Goal: Information Seeking & Learning: Learn about a topic

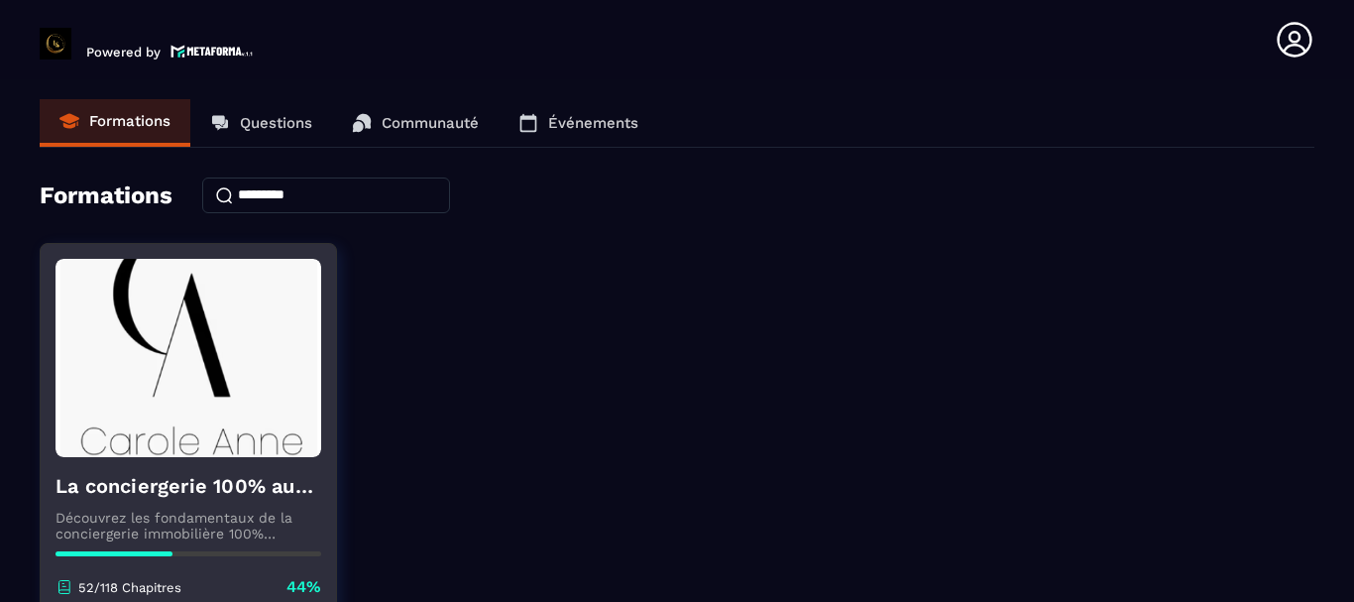
scroll to position [193, 0]
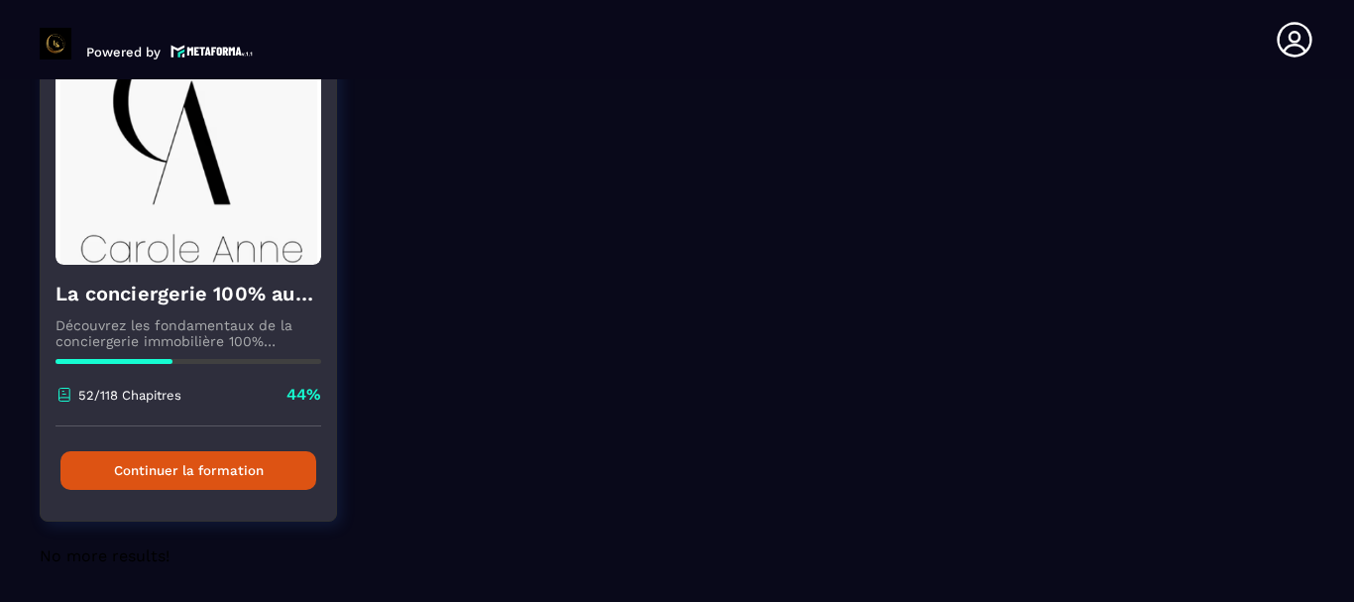
click at [249, 470] on button "Continuer la formation" at bounding box center [188, 470] width 256 height 39
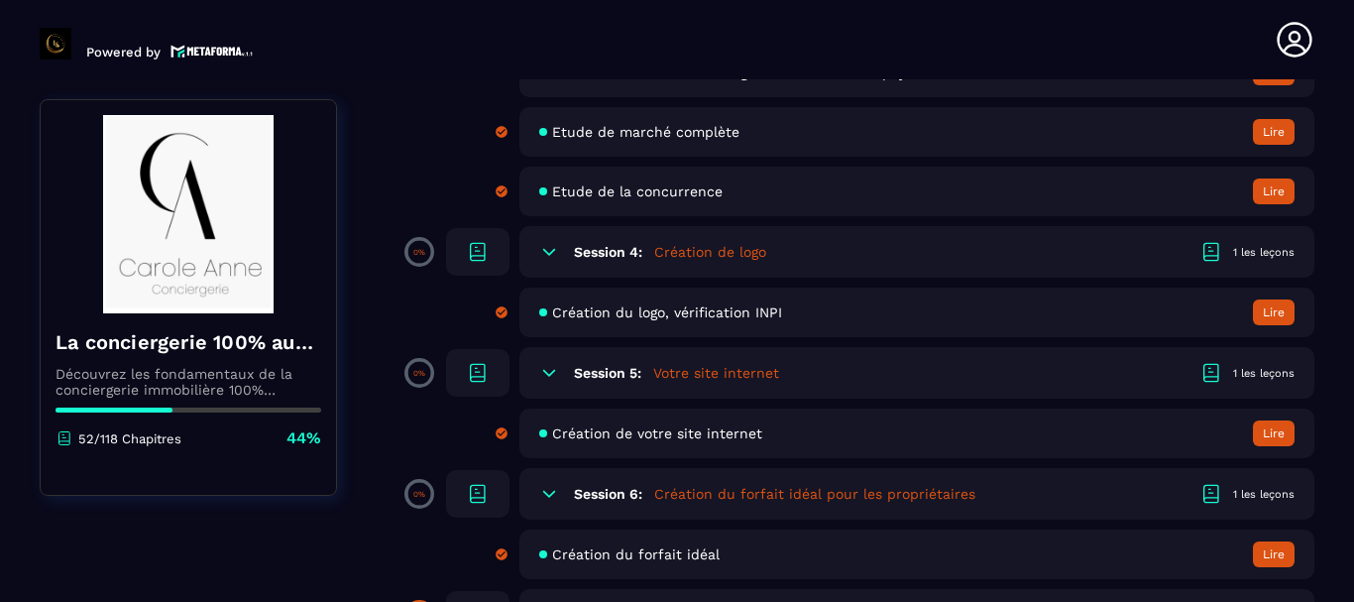
scroll to position [892, 0]
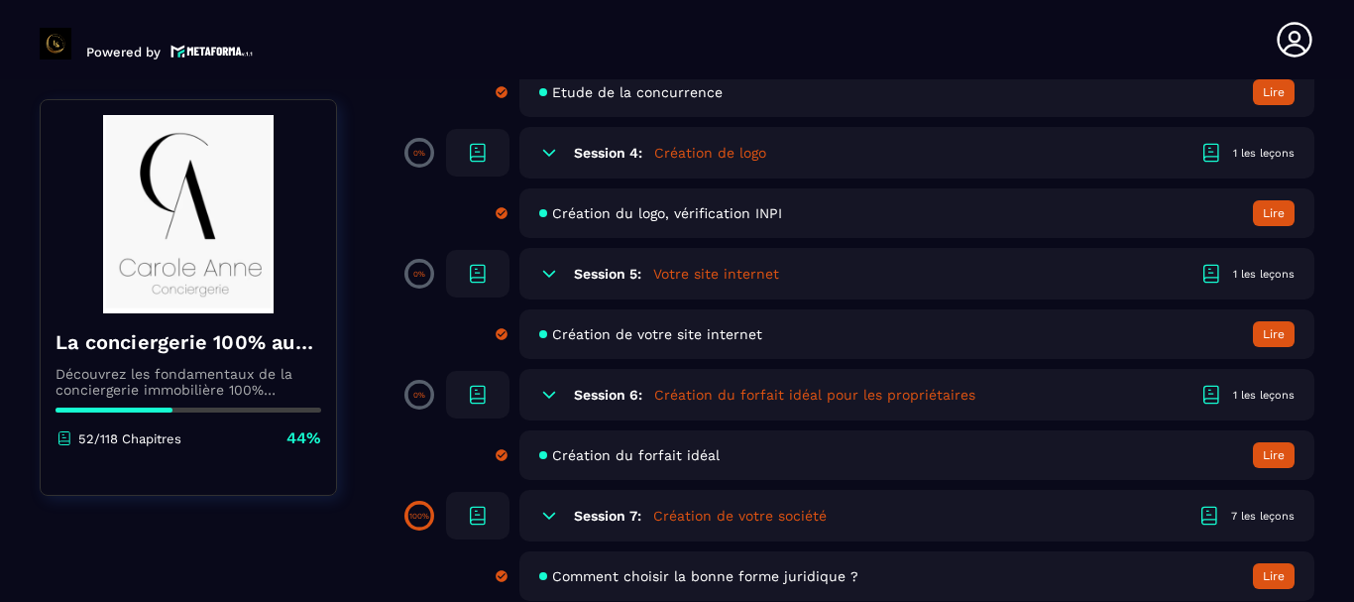
click at [1271, 446] on button "Lire" at bounding box center [1274, 455] width 42 height 26
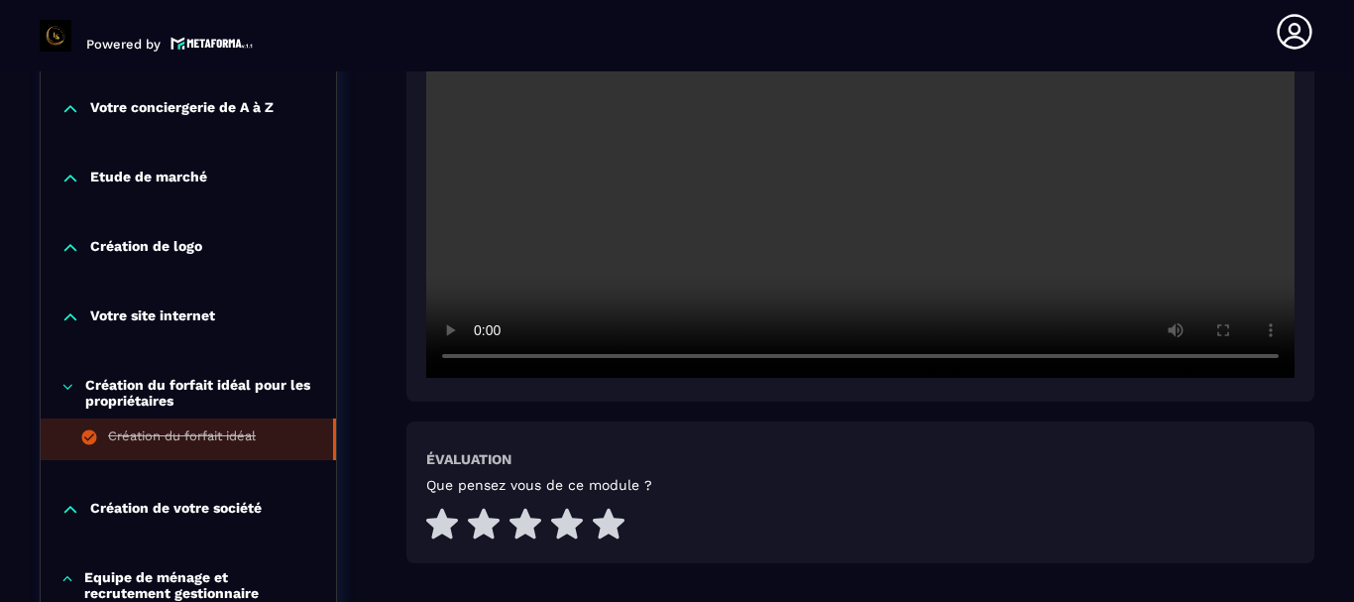
scroll to position [766, 0]
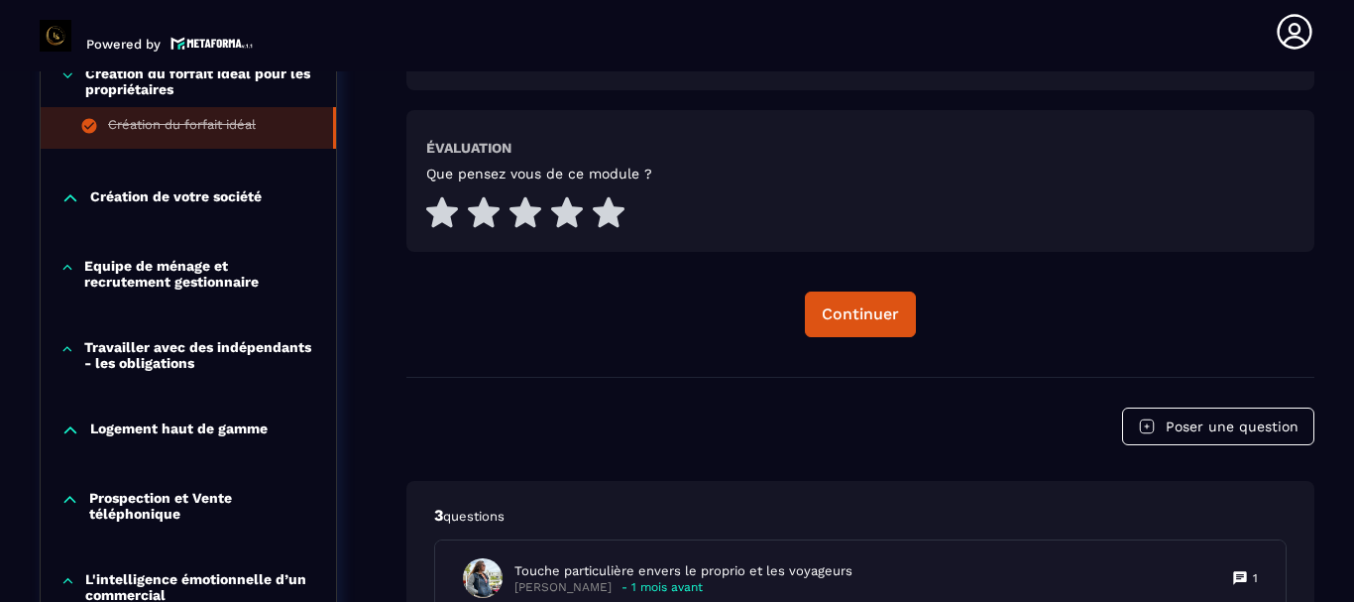
scroll to position [834, 0]
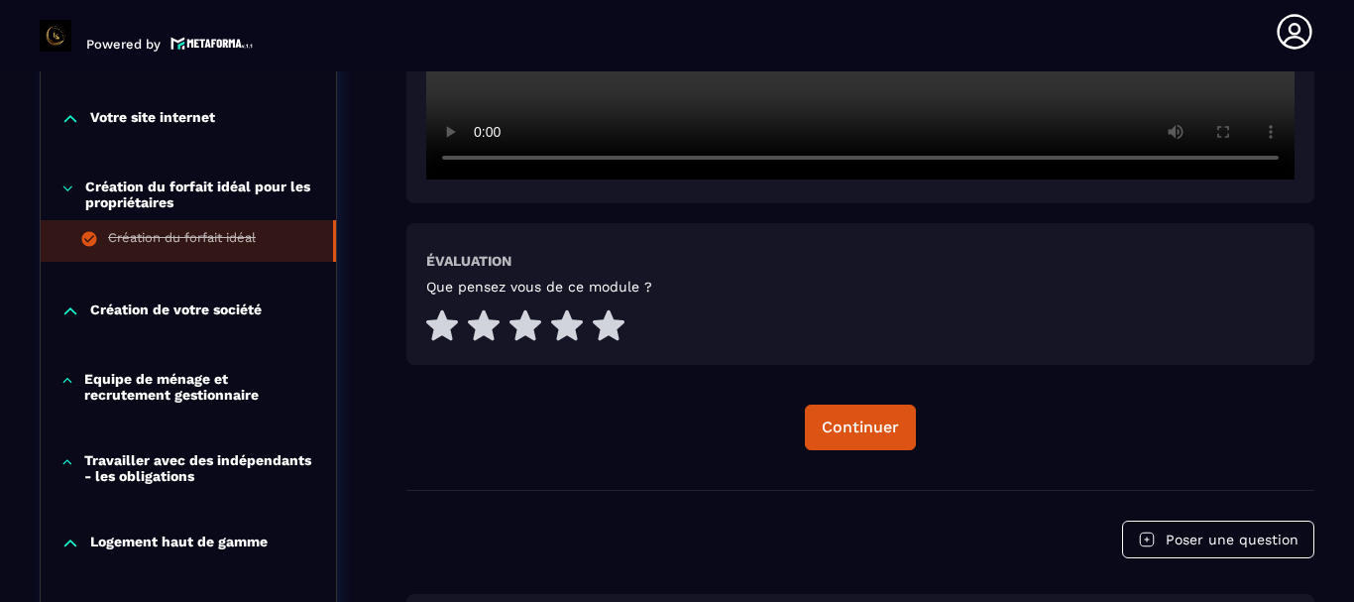
click at [145, 313] on p "Création de votre société" at bounding box center [175, 311] width 171 height 20
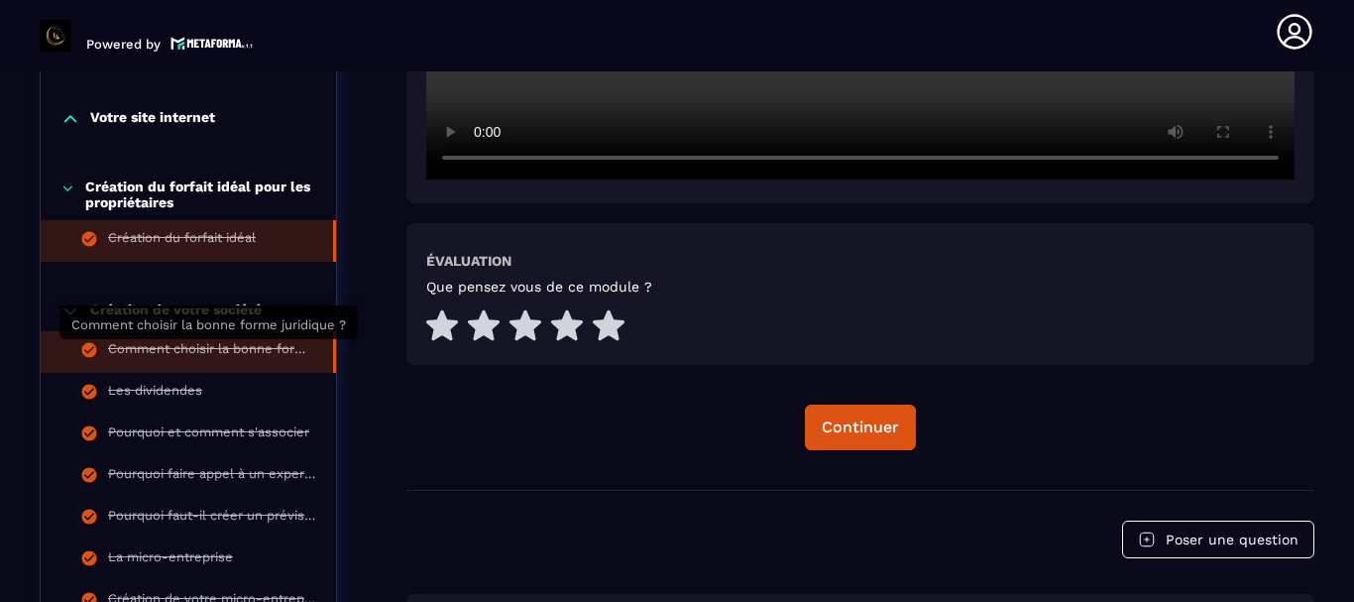
click at [153, 351] on div "Comment choisir la bonne forme juridique ?" at bounding box center [210, 352] width 205 height 22
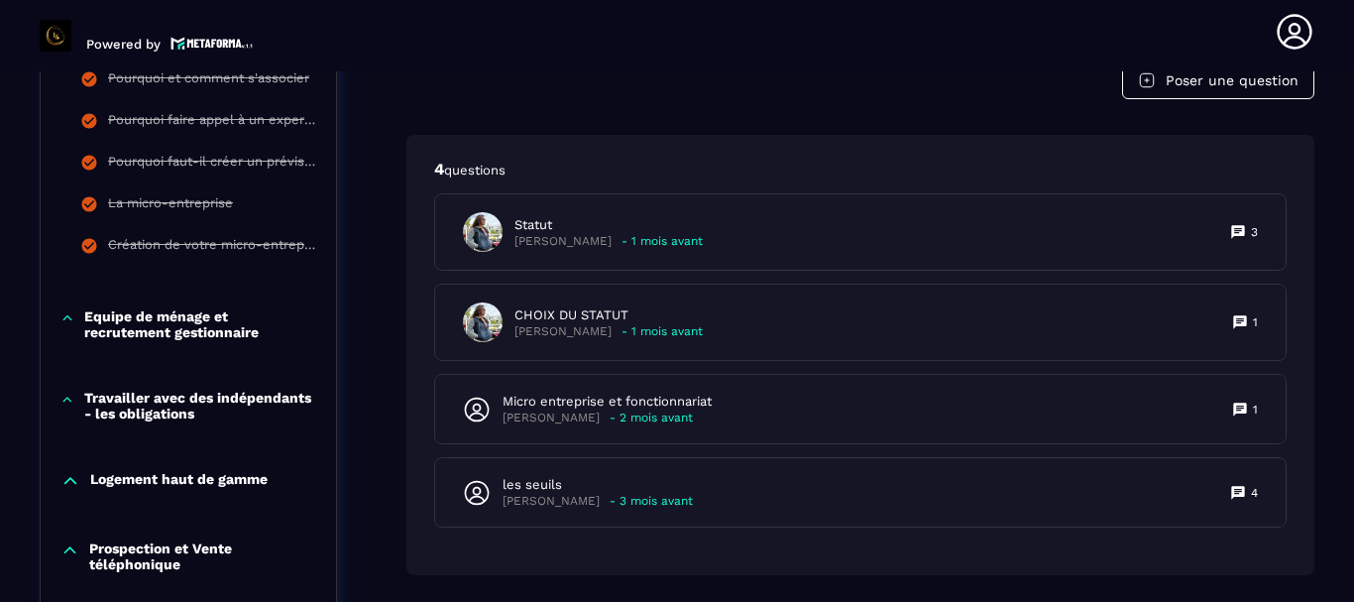
scroll to position [950, 0]
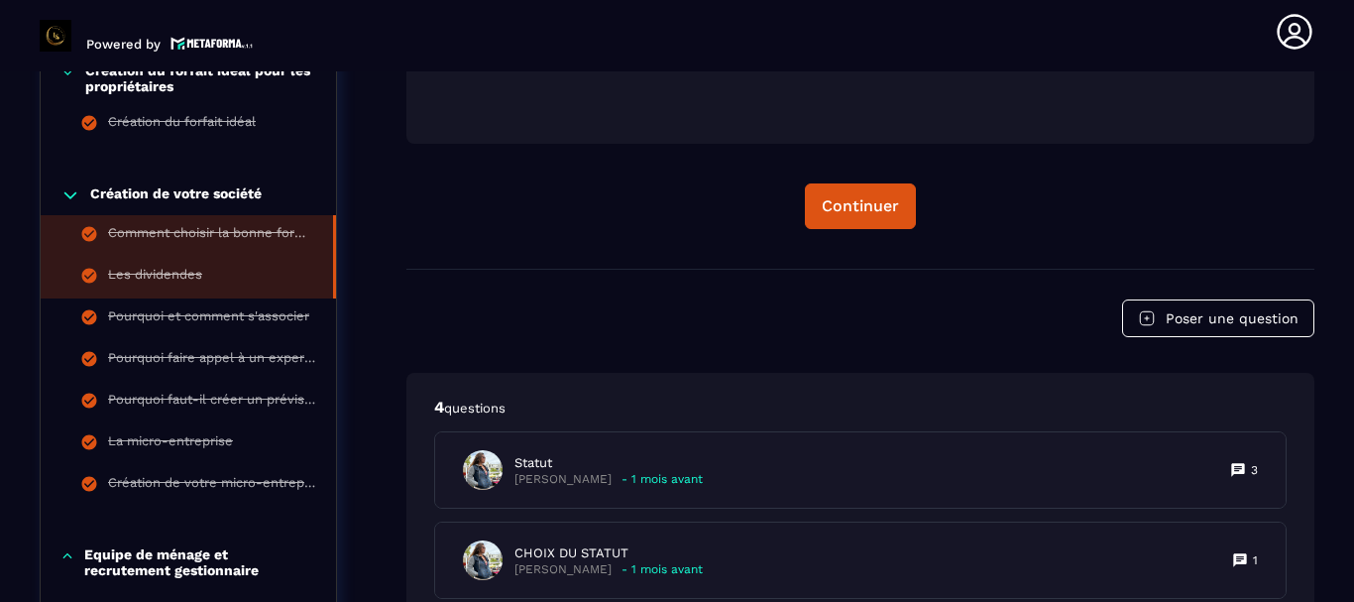
click at [184, 274] on div "Les dividendes" at bounding box center [155, 278] width 94 height 22
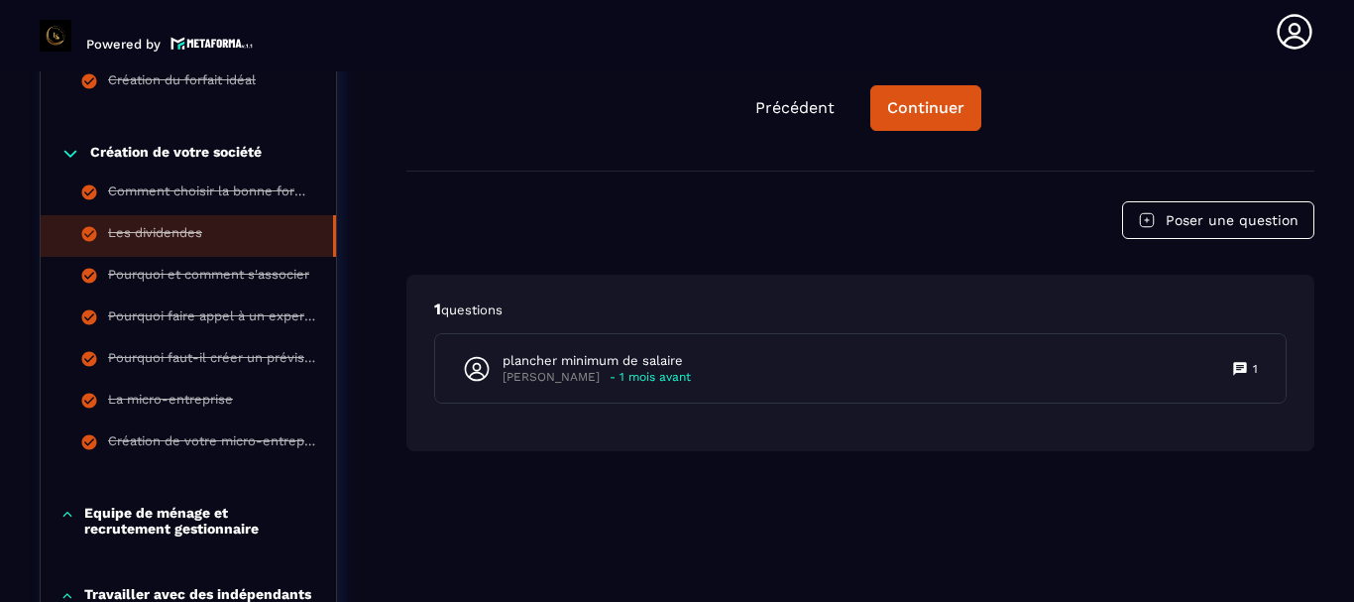
scroll to position [1090, 0]
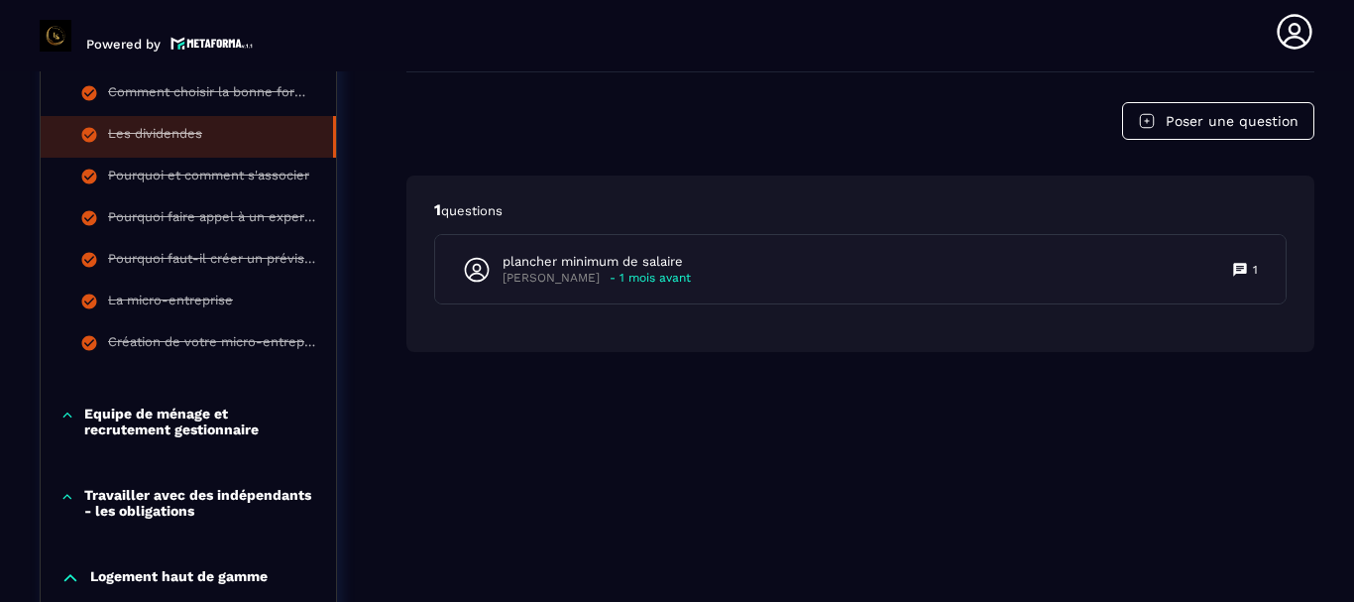
click at [226, 409] on p "Equipe de ménage et recrutement gestionnaire" at bounding box center [200, 421] width 232 height 32
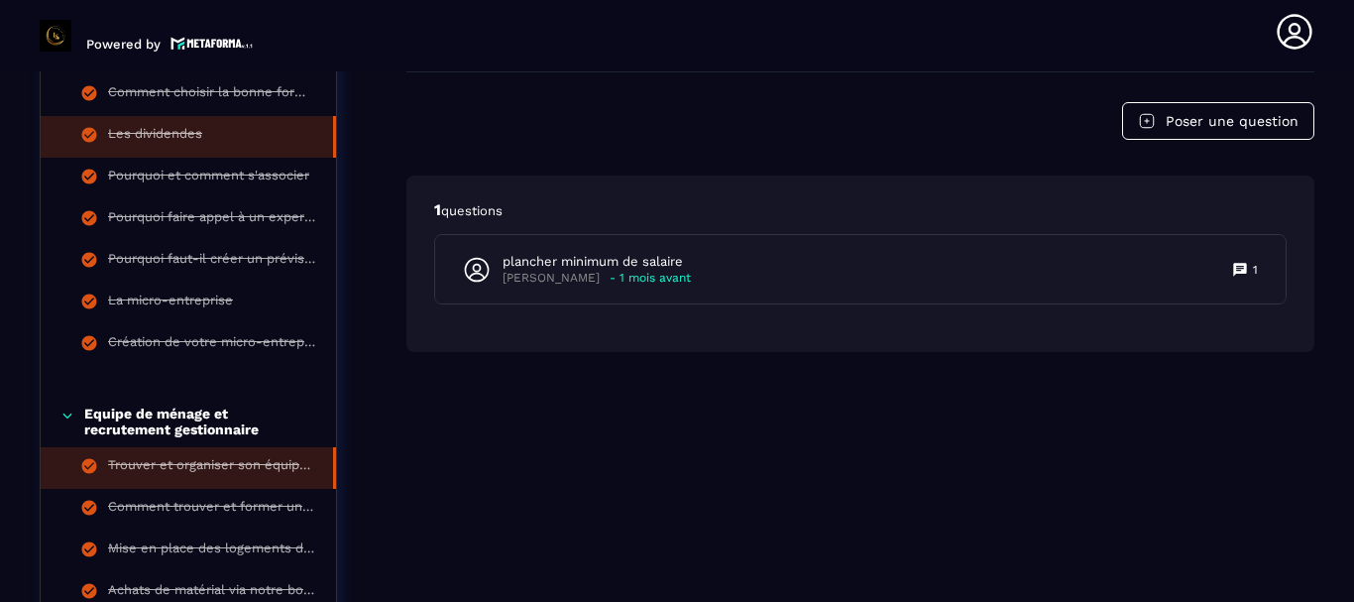
click at [246, 455] on li "Trouver et organiser son équipe de ménage" at bounding box center [188, 468] width 295 height 42
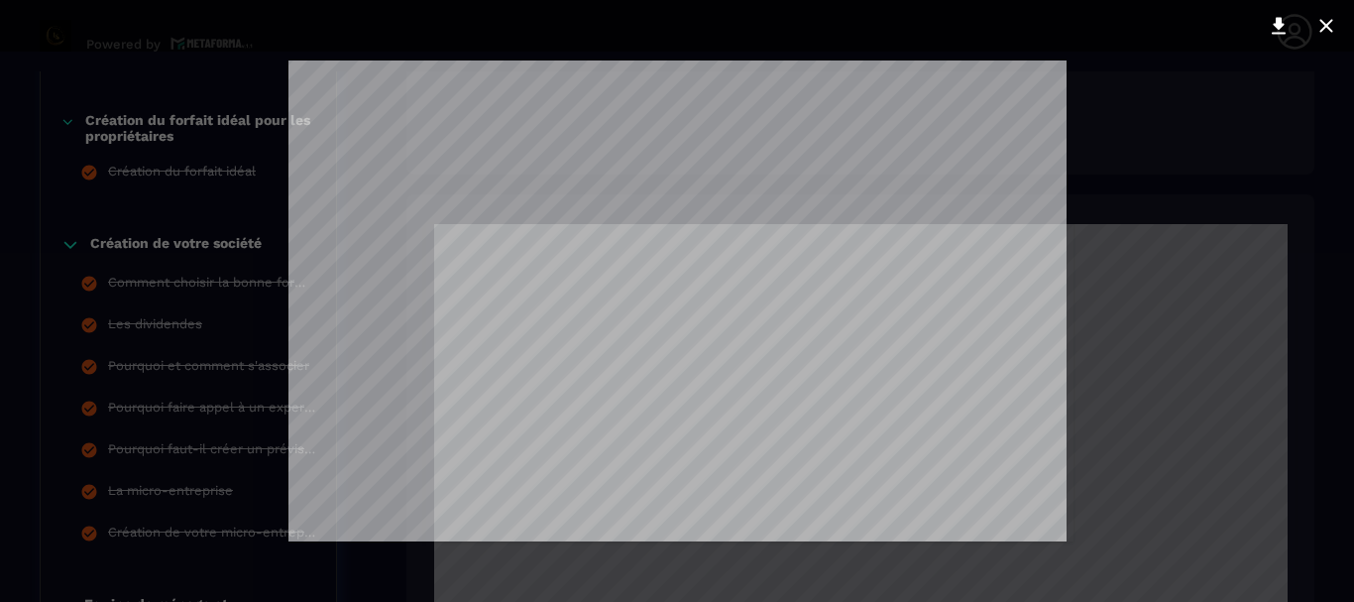
scroll to position [2818, 0]
click at [1339, 387] on div at bounding box center [677, 301] width 1354 height 602
click at [1278, 23] on icon at bounding box center [1279, 26] width 14 height 17
click at [1326, 18] on icon at bounding box center [1326, 26] width 24 height 24
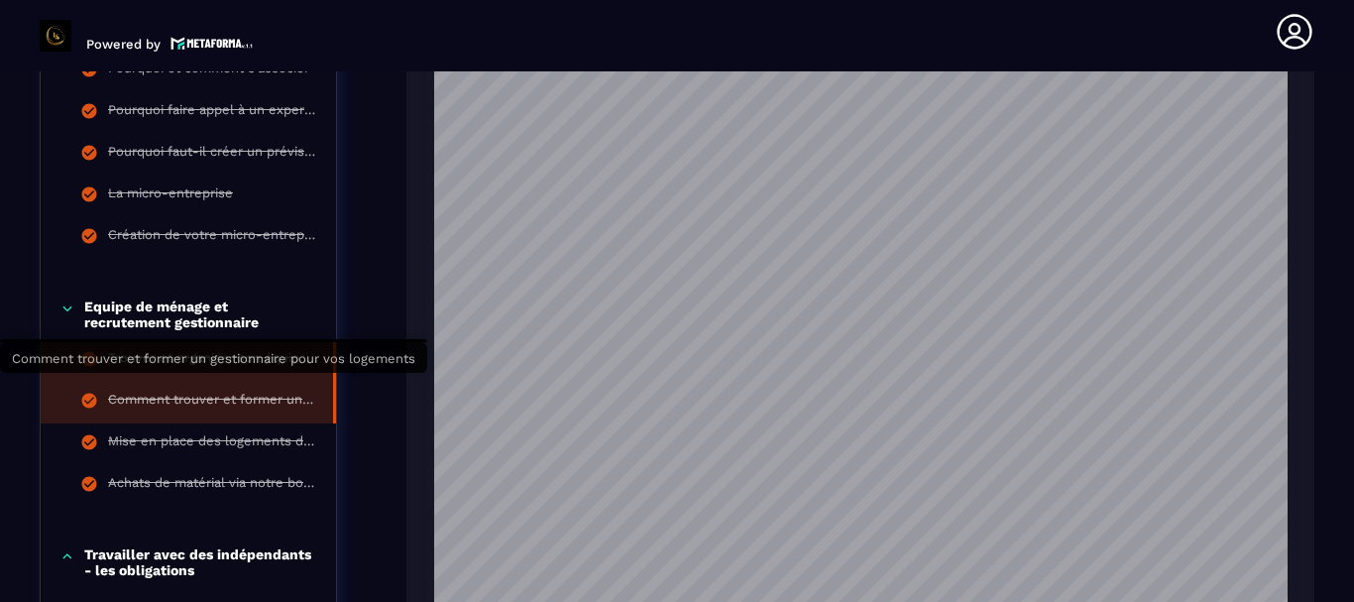
scroll to position [1297, 0]
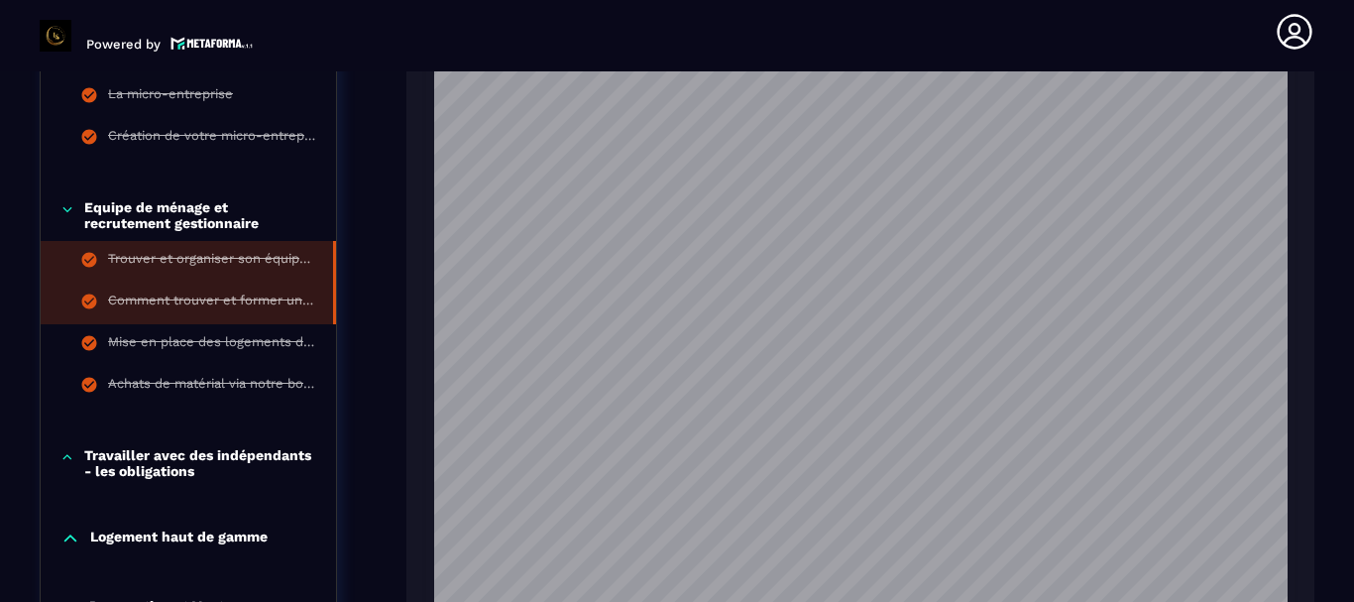
click at [214, 310] on div "Comment trouver et former un gestionnaire pour vos logements" at bounding box center [210, 303] width 205 height 22
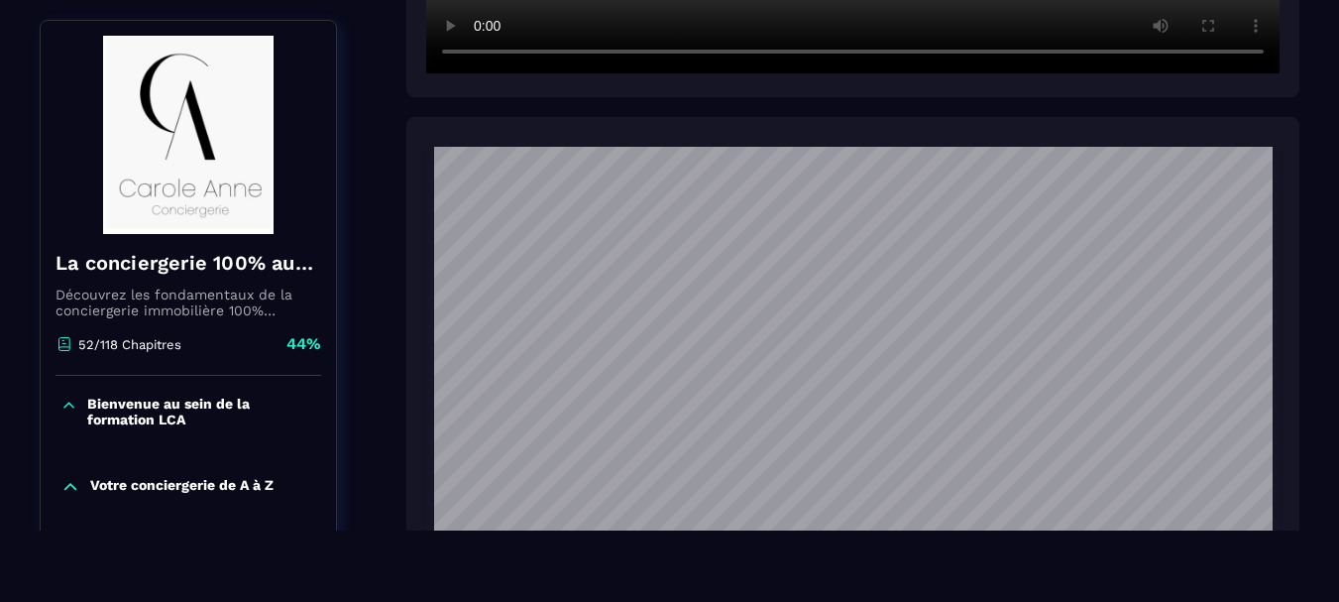
scroll to position [900, 0]
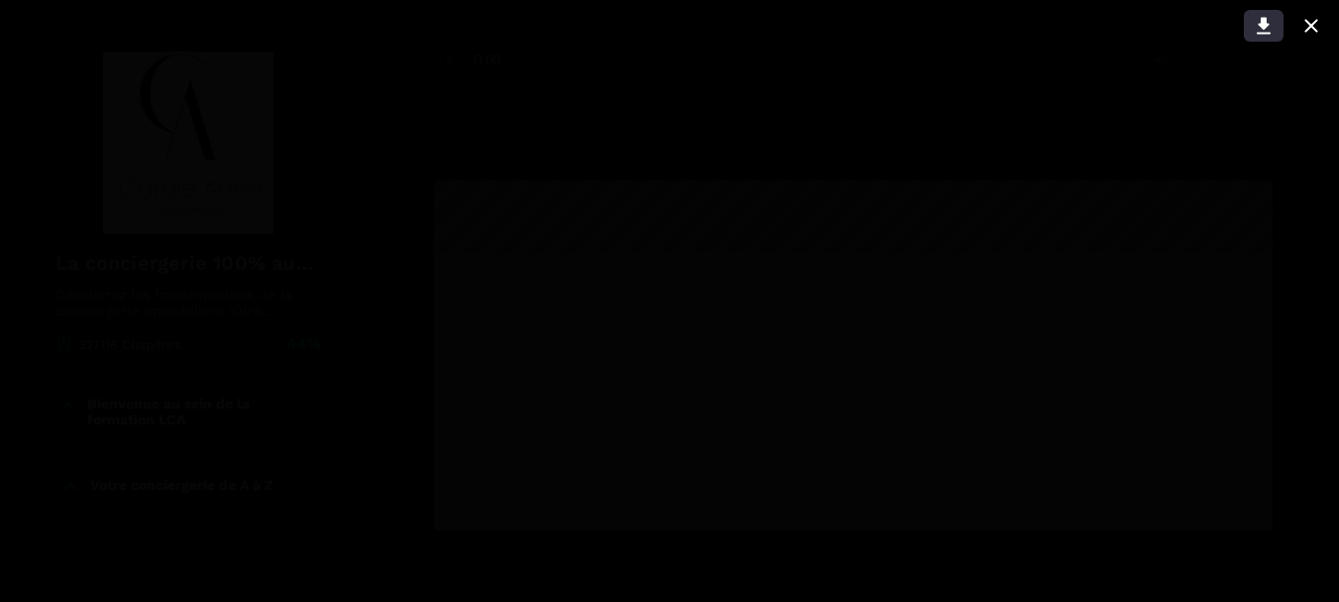
click at [1263, 26] on icon at bounding box center [1264, 26] width 14 height 17
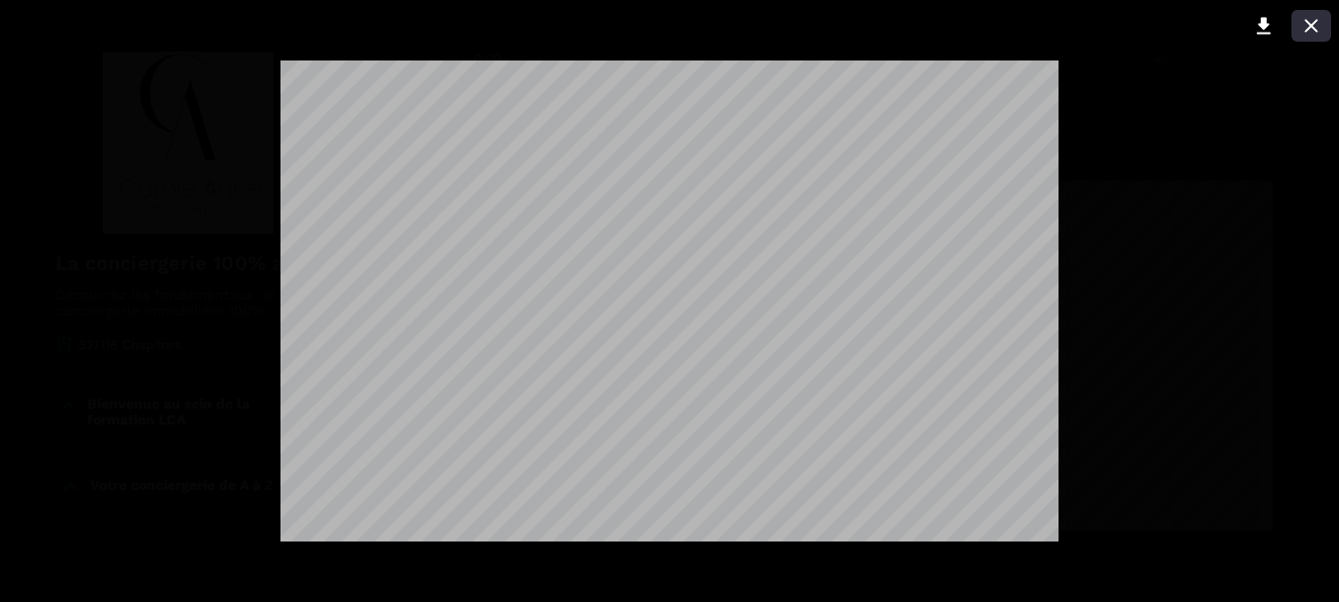
click at [1307, 23] on icon at bounding box center [1311, 25] width 13 height 13
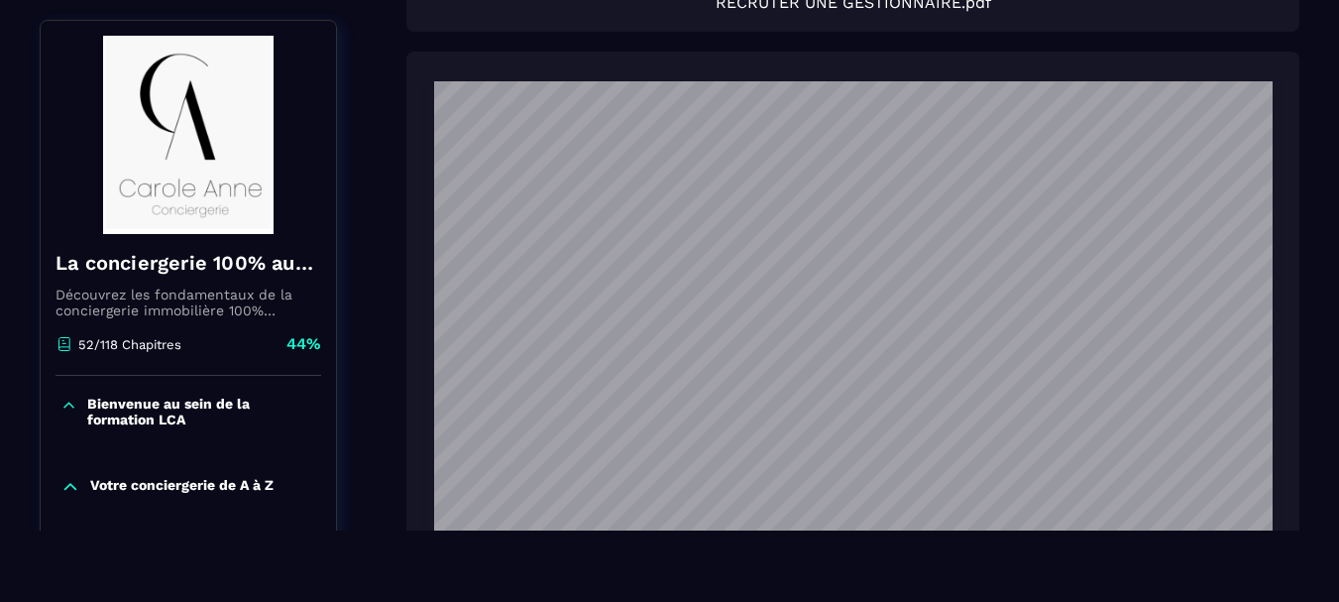
scroll to position [1891, 0]
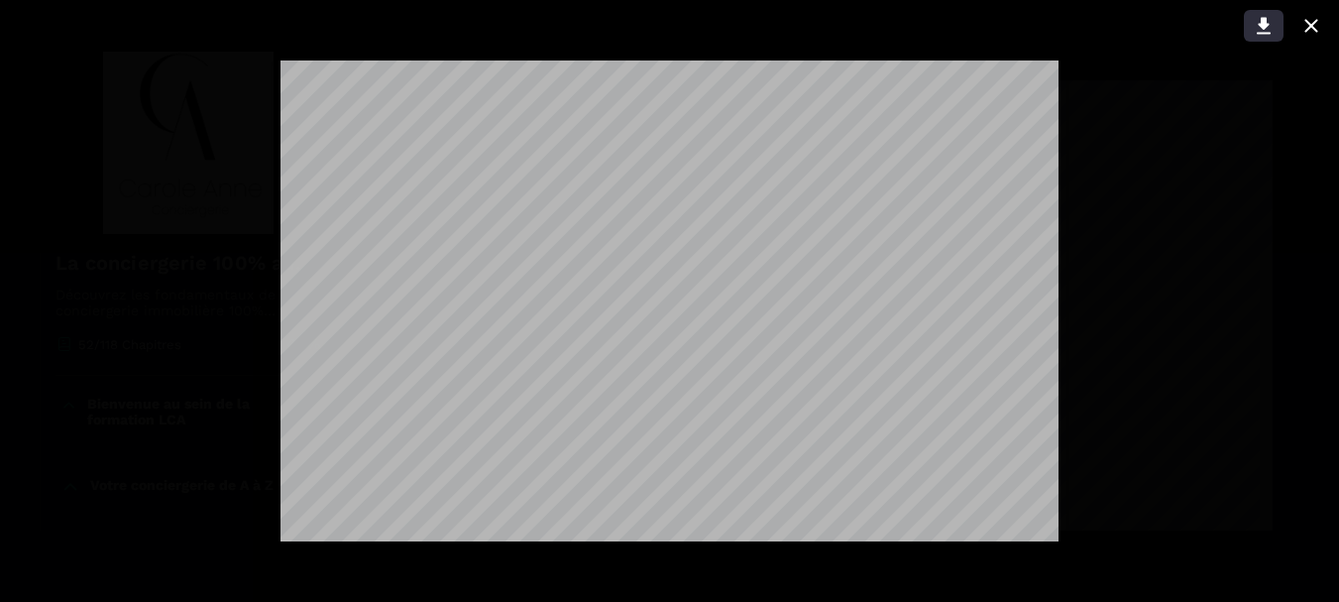
click at [1263, 14] on icon at bounding box center [1264, 26] width 24 height 24
click at [1301, 17] on icon at bounding box center [1312, 26] width 24 height 24
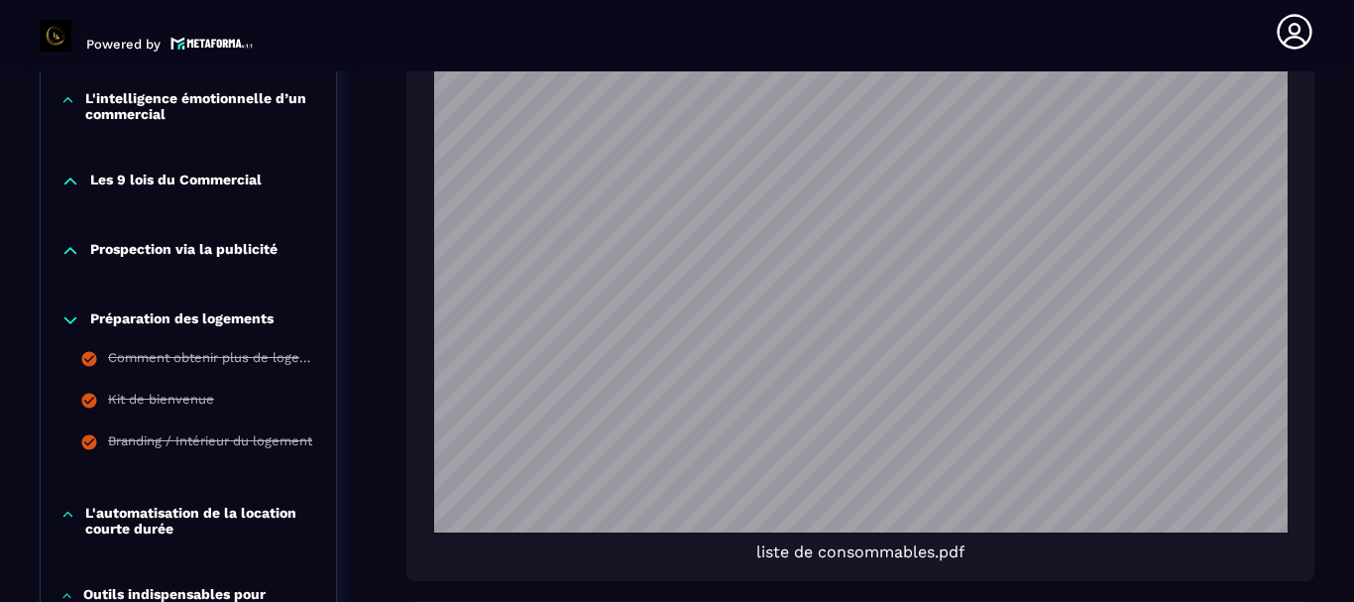
scroll to position [3983, 0]
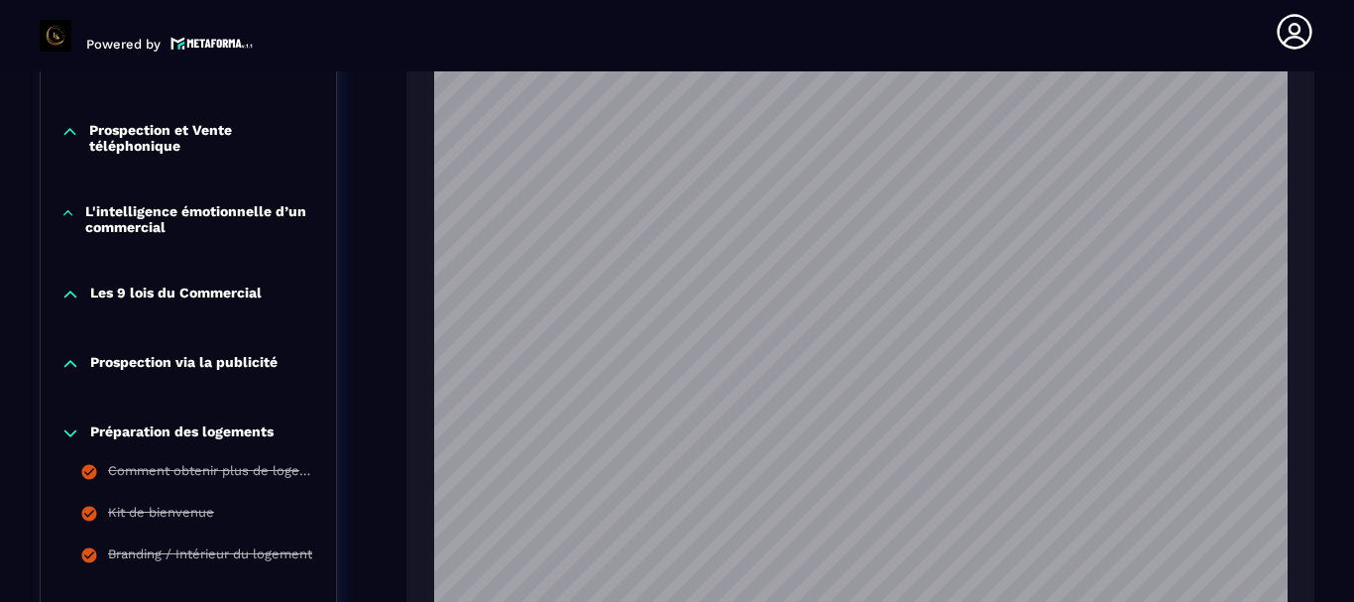
click at [176, 354] on p "Prospection via la publicité" at bounding box center [183, 364] width 187 height 20
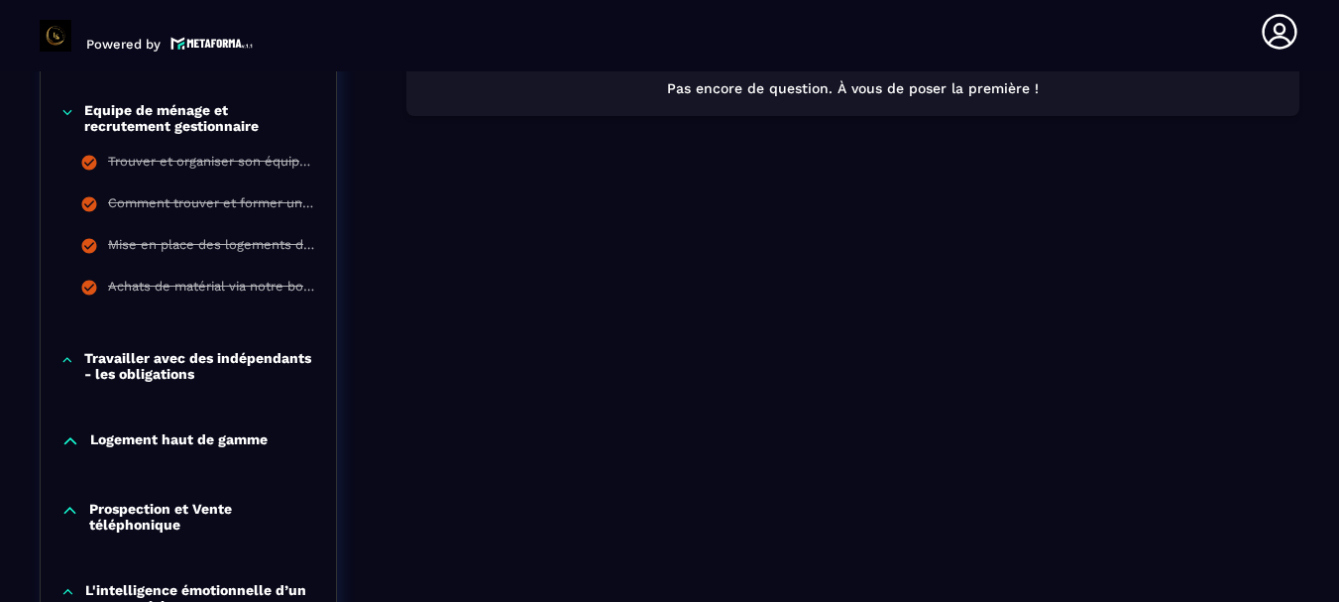
scroll to position [1396, 0]
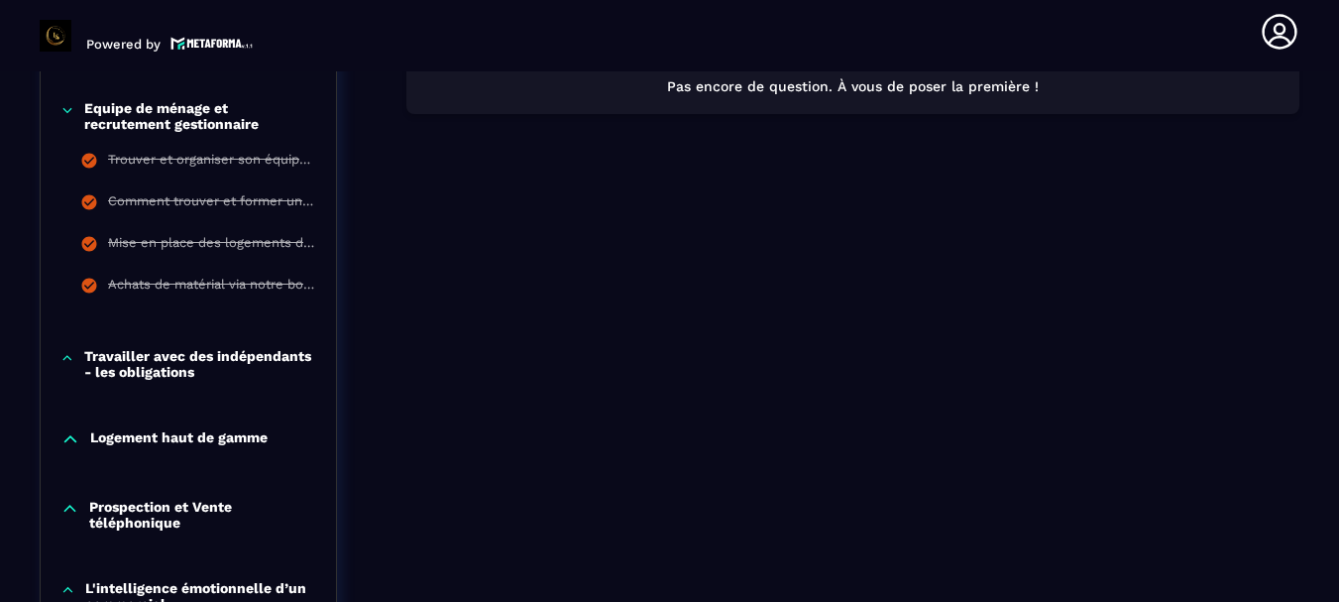
click at [213, 444] on p "Logement haut de gamme" at bounding box center [178, 439] width 177 height 20
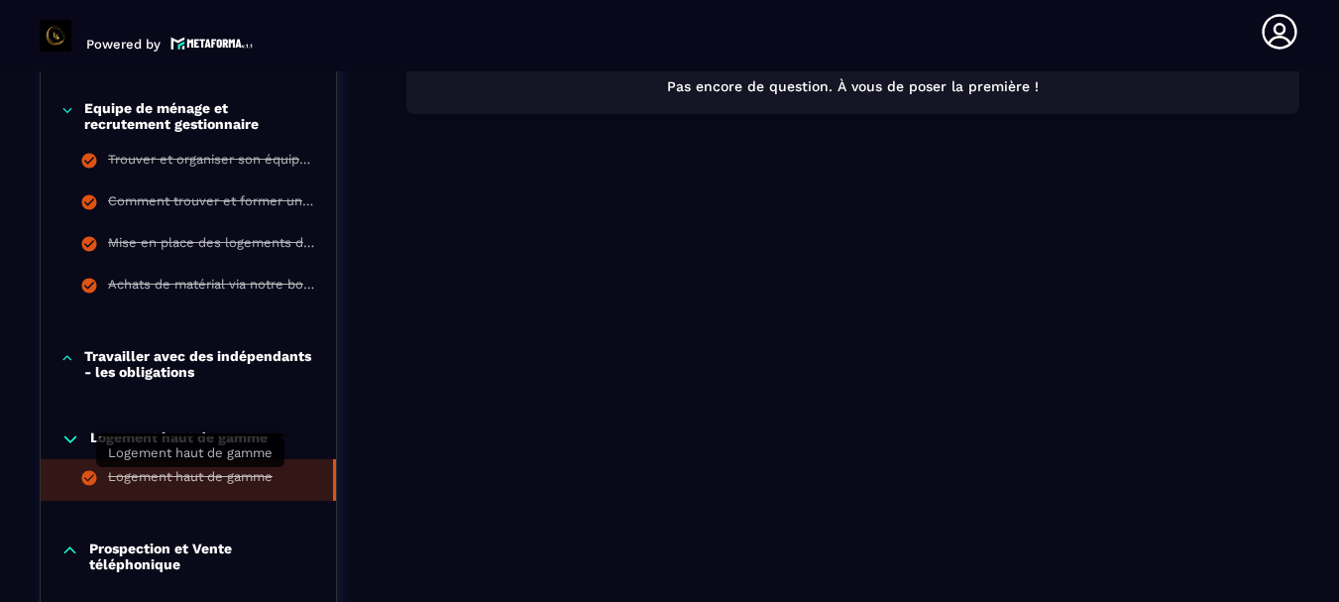
click at [251, 481] on div "Logement haut de gamme" at bounding box center [190, 480] width 165 height 22
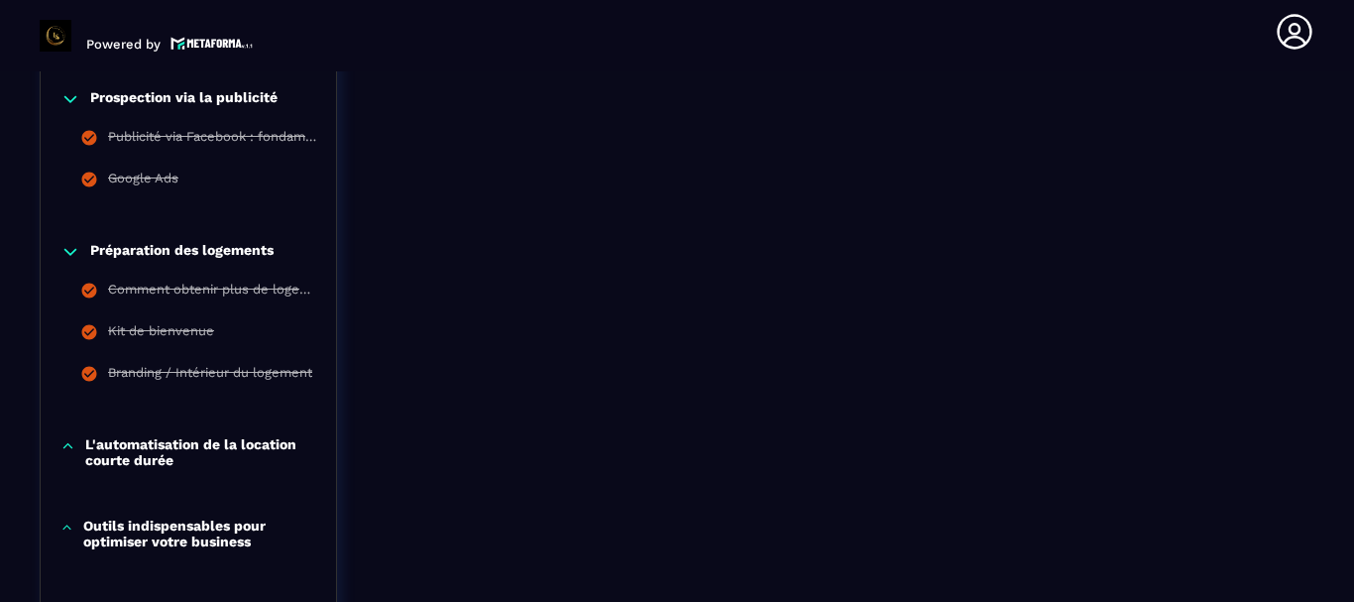
scroll to position [2090, 0]
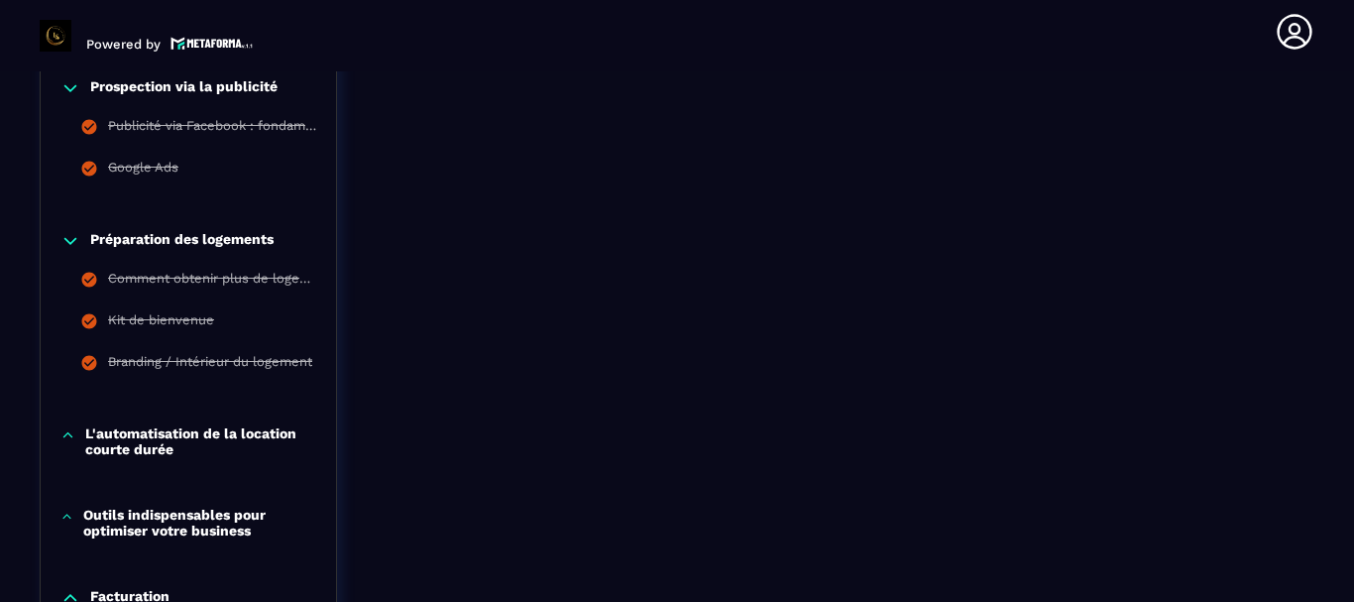
click at [249, 427] on p "L'automatisation de la location courte durée" at bounding box center [200, 441] width 231 height 32
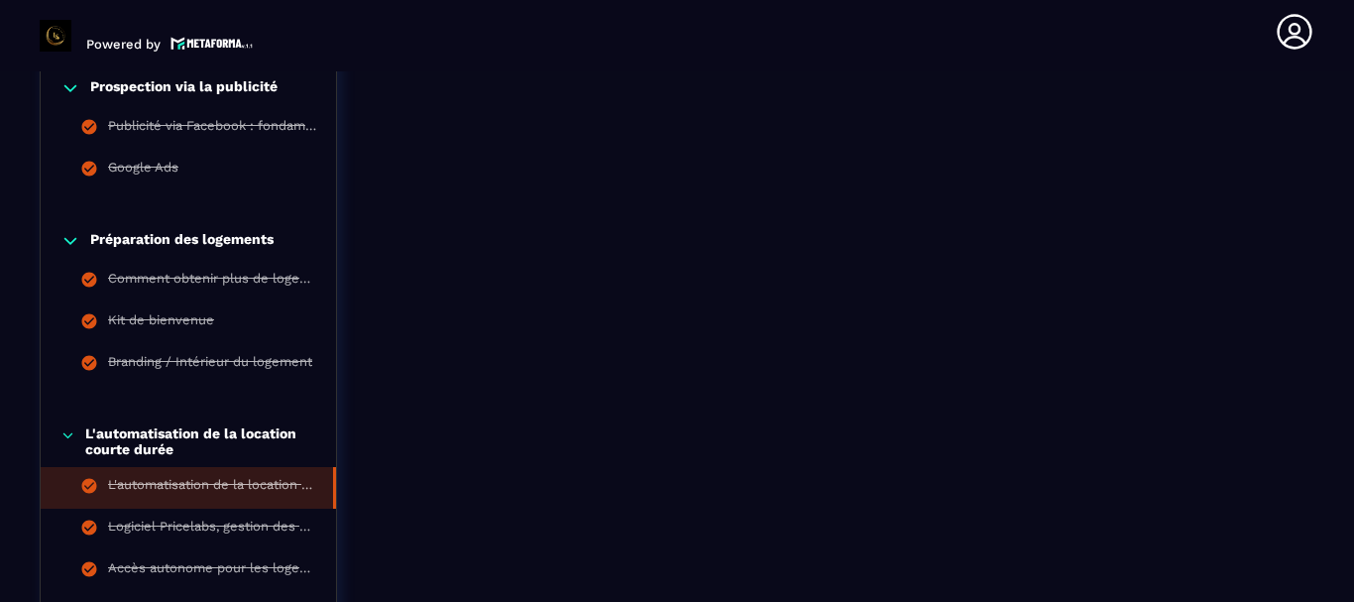
click at [254, 487] on div "L'automatisation de la location courte durée" at bounding box center [210, 488] width 205 height 22
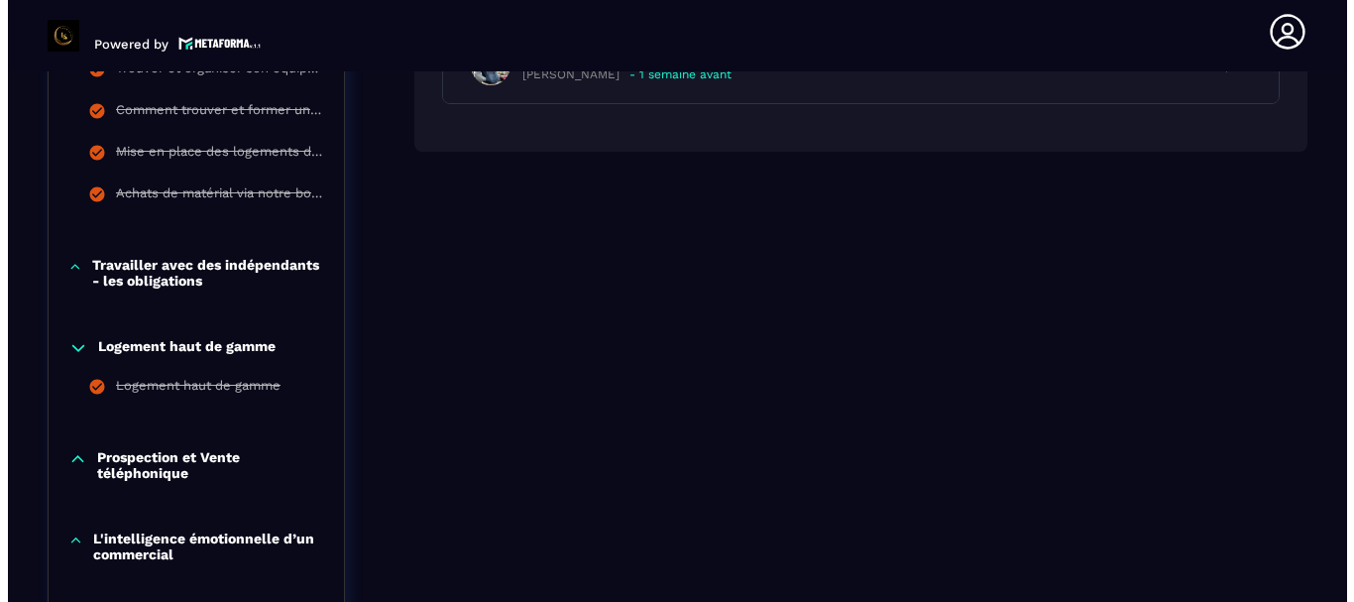
scroll to position [1495, 0]
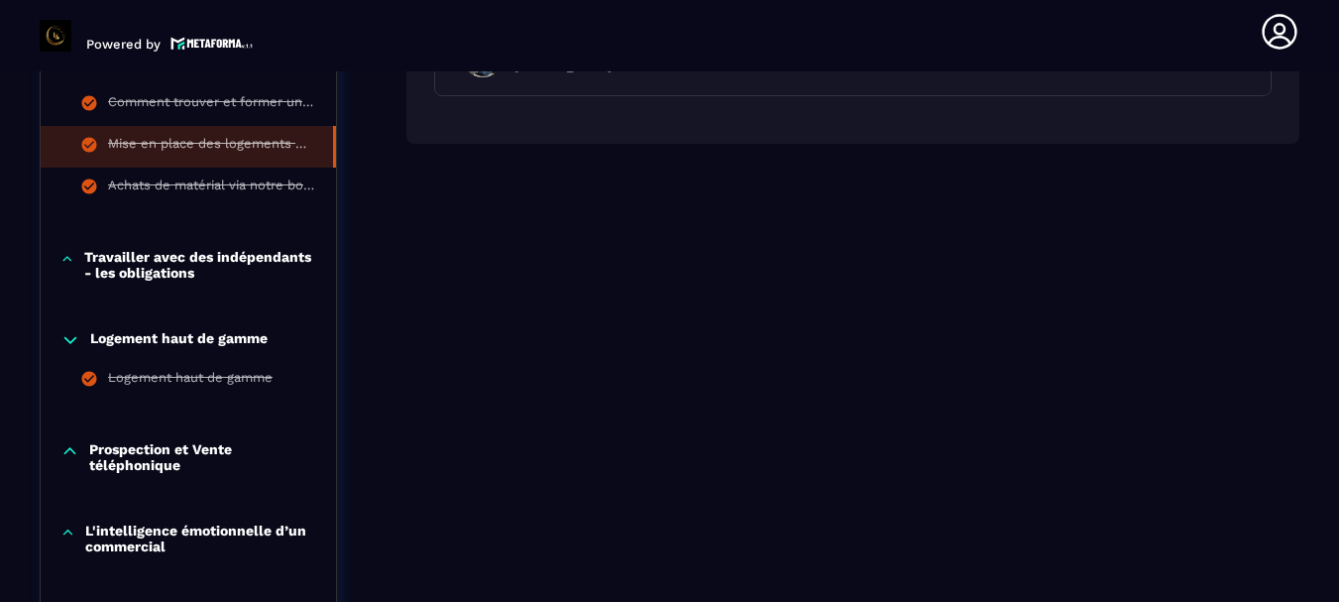
click at [218, 149] on div "Mise en place des logements dans votre conciergerie" at bounding box center [210, 147] width 205 height 22
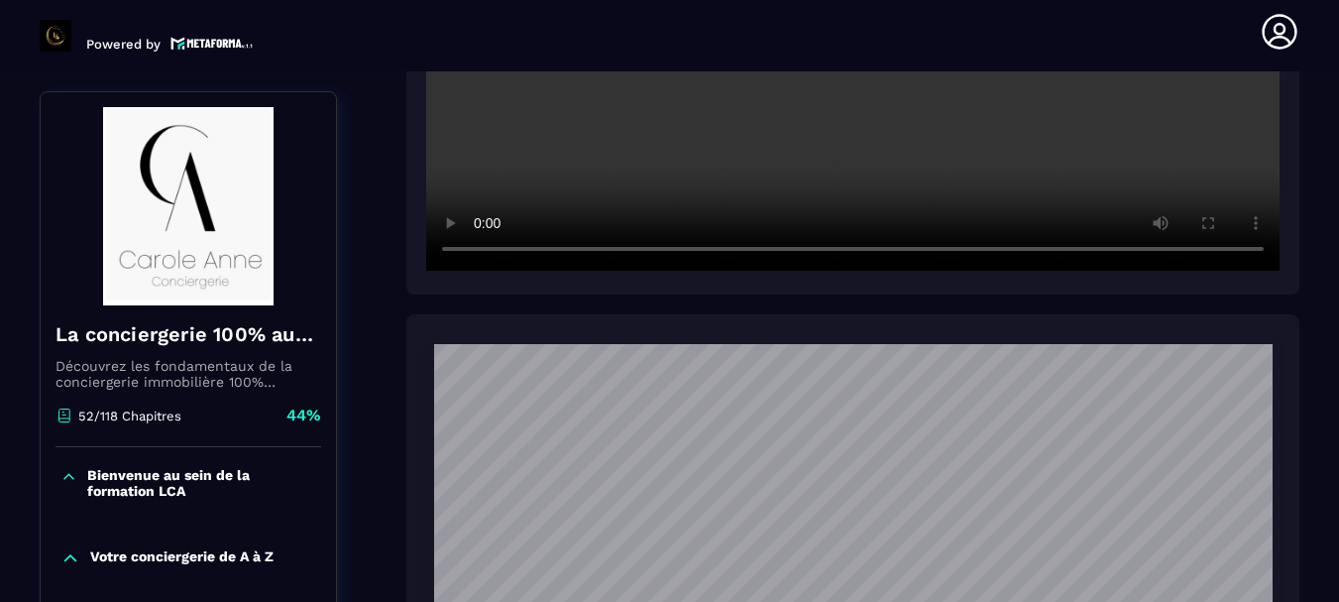
scroll to position [892, 0]
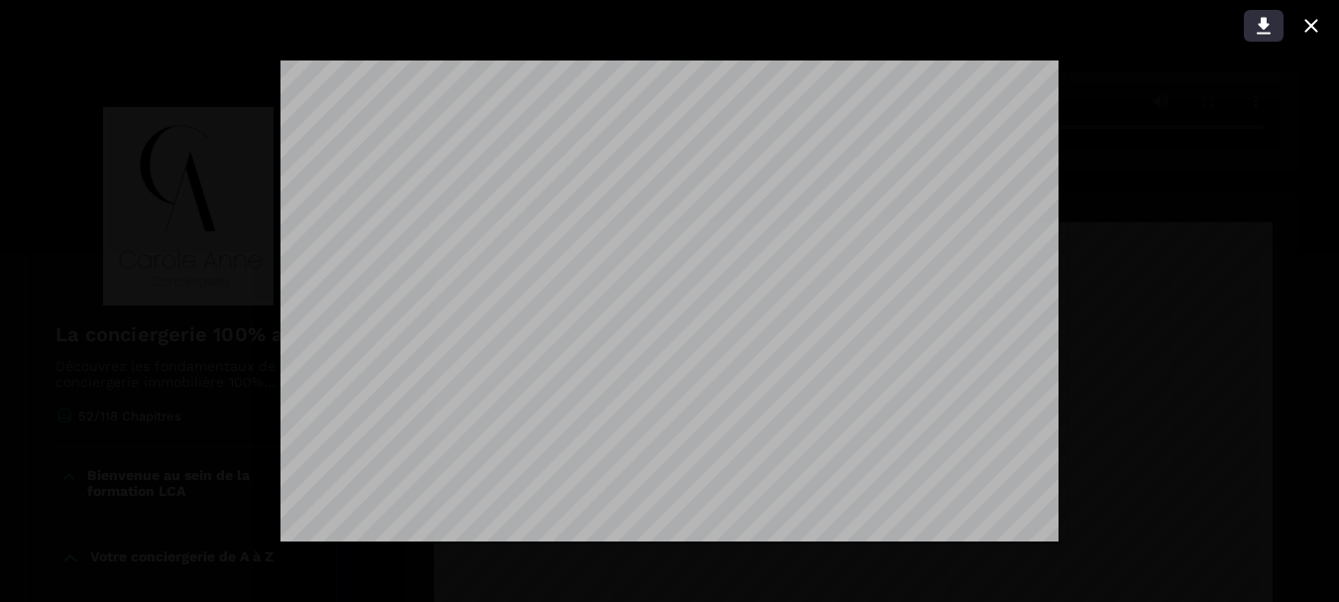
click at [1261, 22] on icon at bounding box center [1264, 26] width 14 height 17
click at [1311, 26] on icon at bounding box center [1311, 25] width 13 height 13
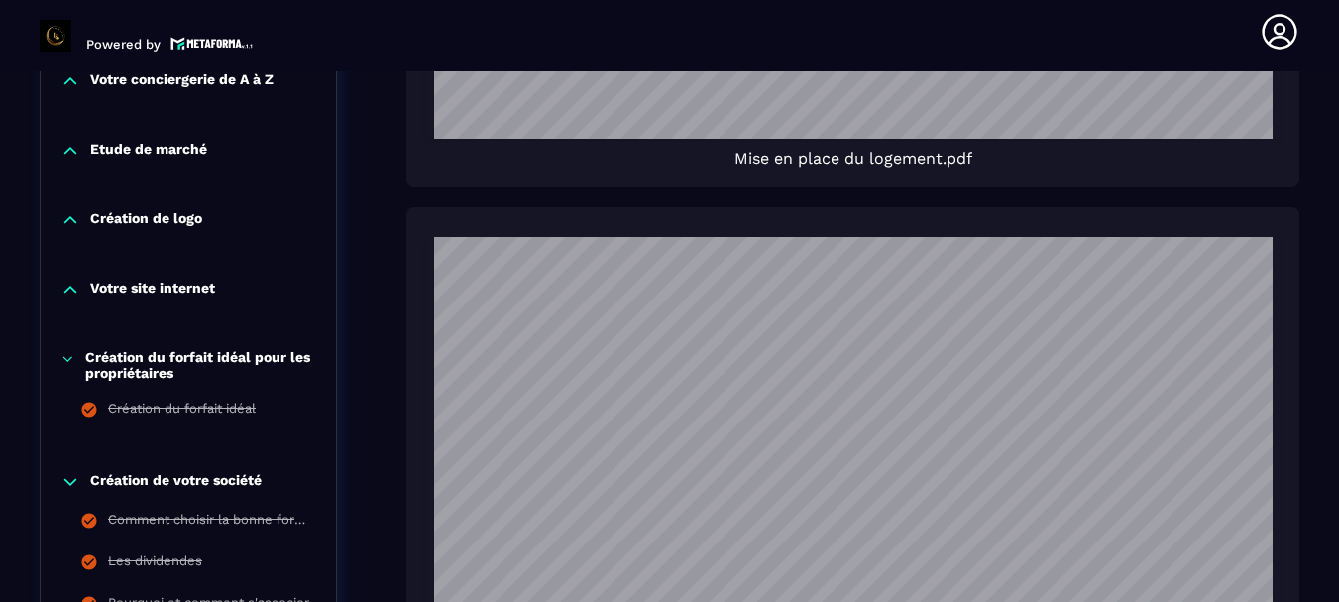
scroll to position [1883, 0]
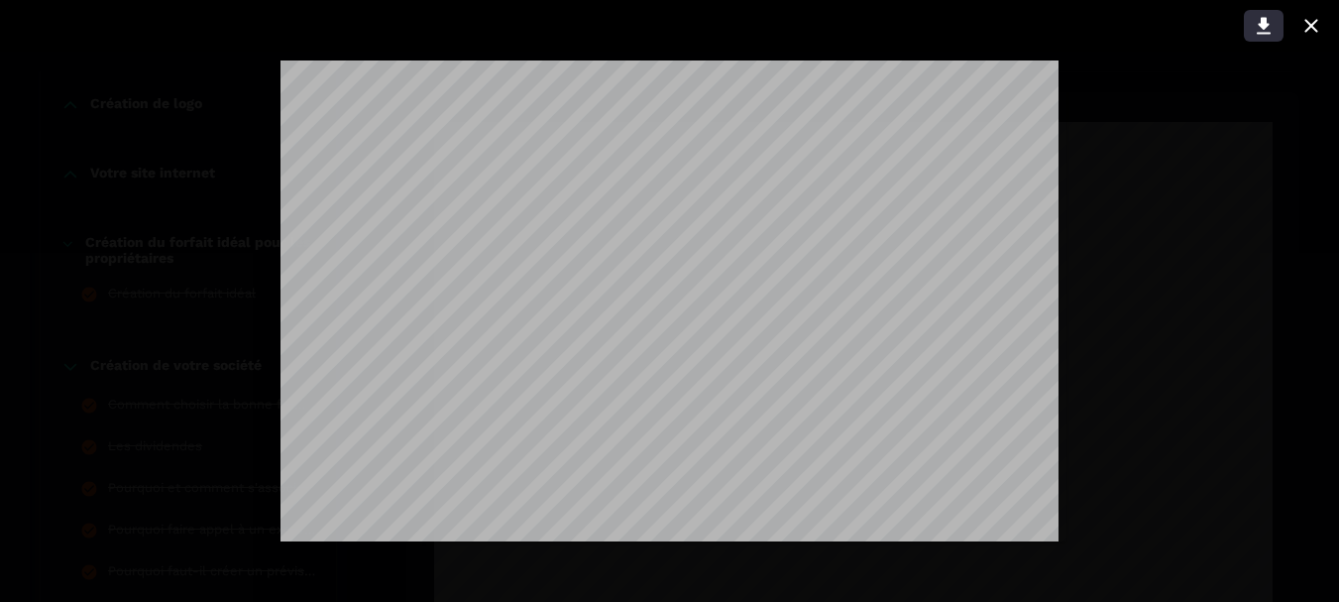
click at [1263, 19] on icon at bounding box center [1264, 26] width 14 height 17
click at [1314, 15] on icon at bounding box center [1312, 26] width 24 height 24
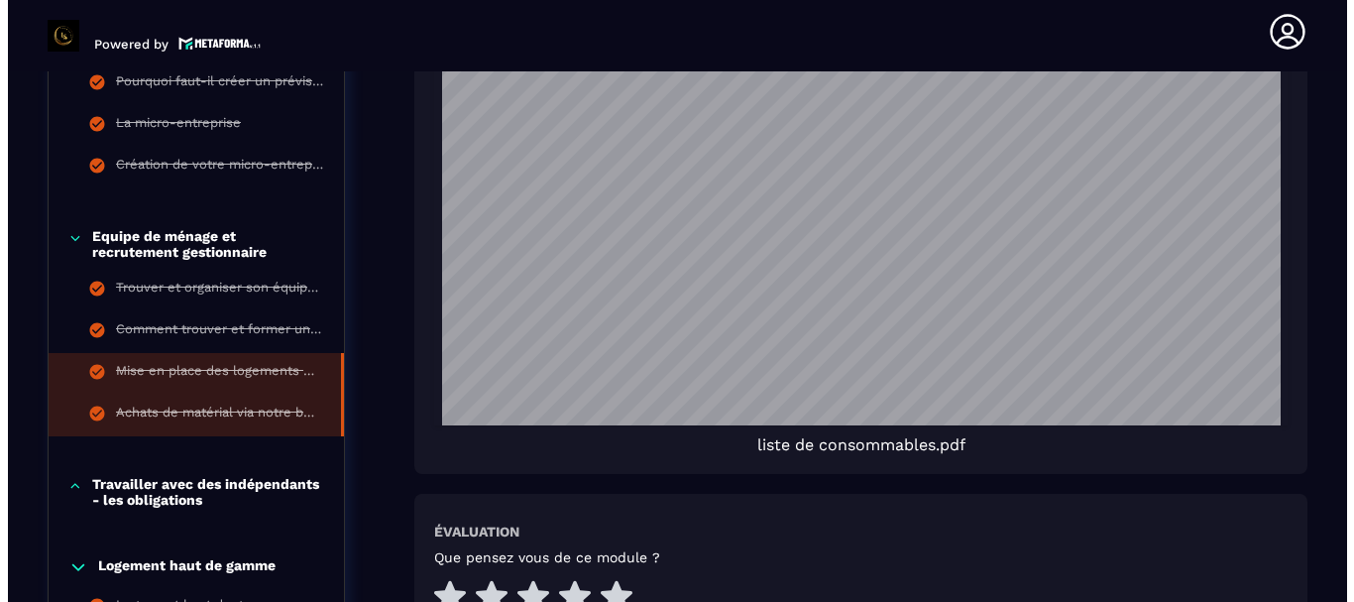
scroll to position [2379, 0]
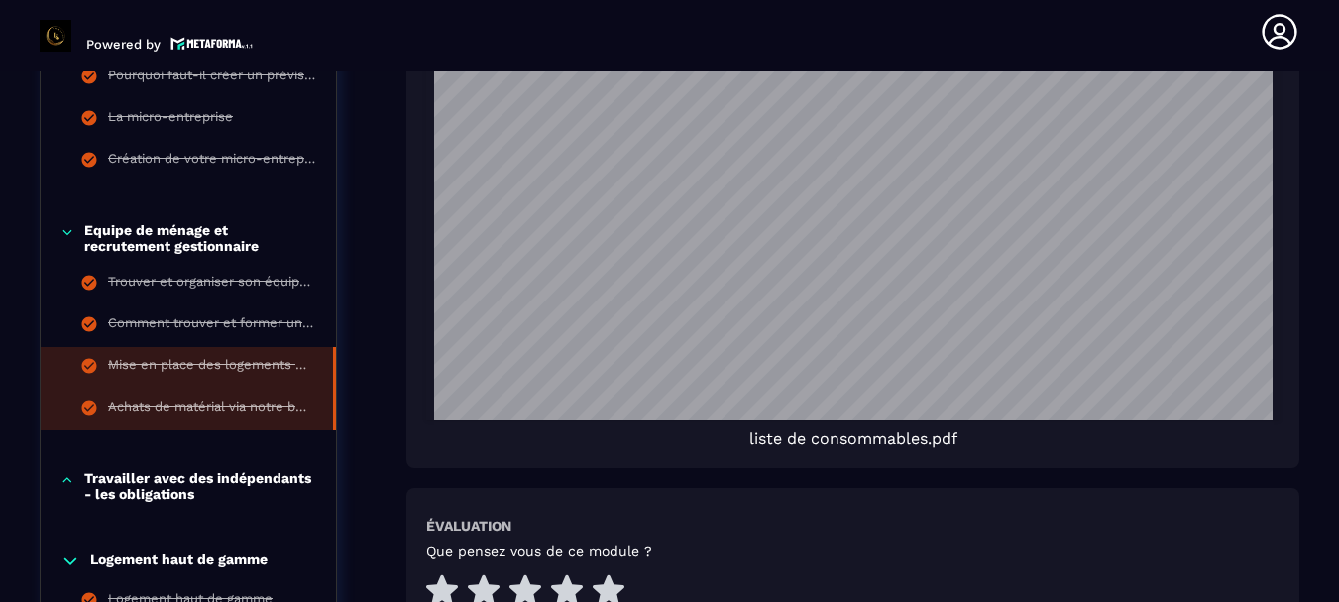
click at [193, 407] on div "Achats de matérial via notre boutique PrestaHome" at bounding box center [210, 409] width 205 height 22
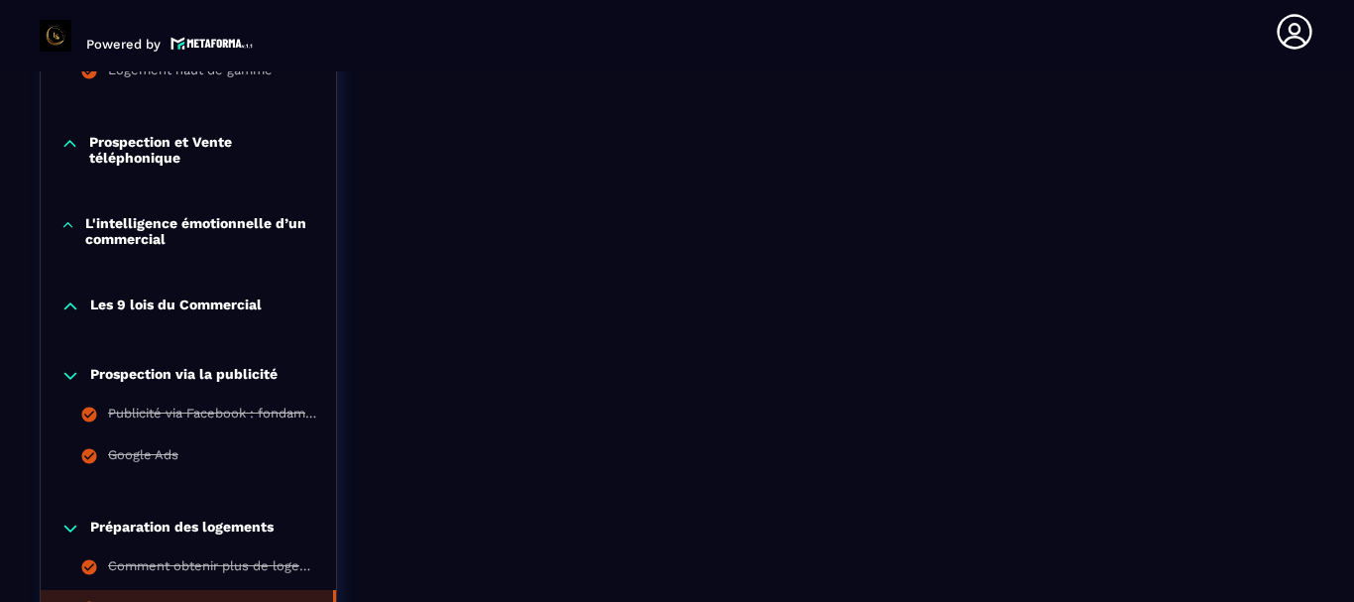
scroll to position [1990, 0]
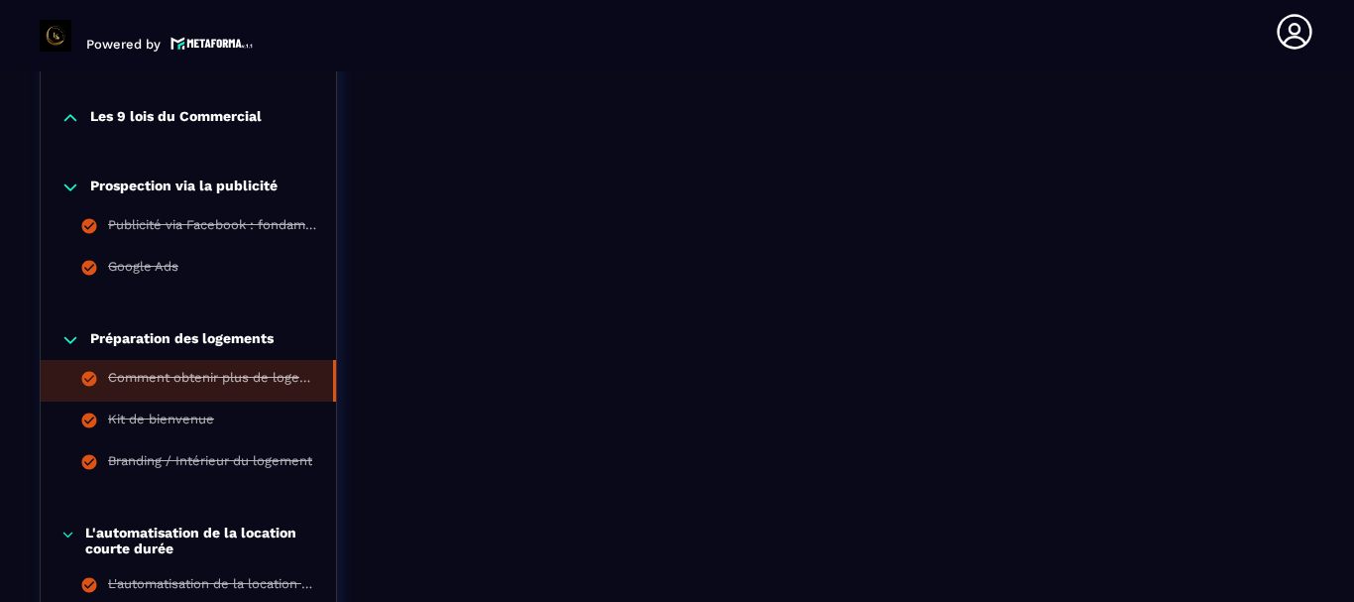
click at [232, 377] on div "Comment obtenir plus de logements en gestion ou en sous-location ?" at bounding box center [210, 381] width 205 height 22
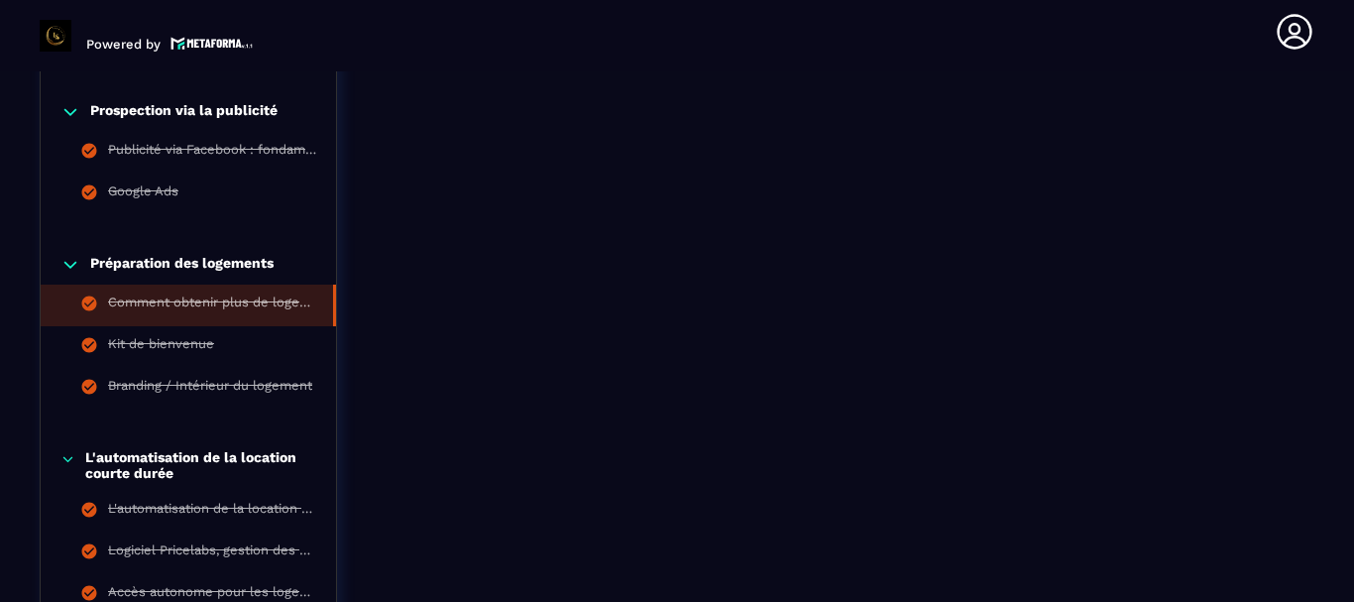
scroll to position [2090, 0]
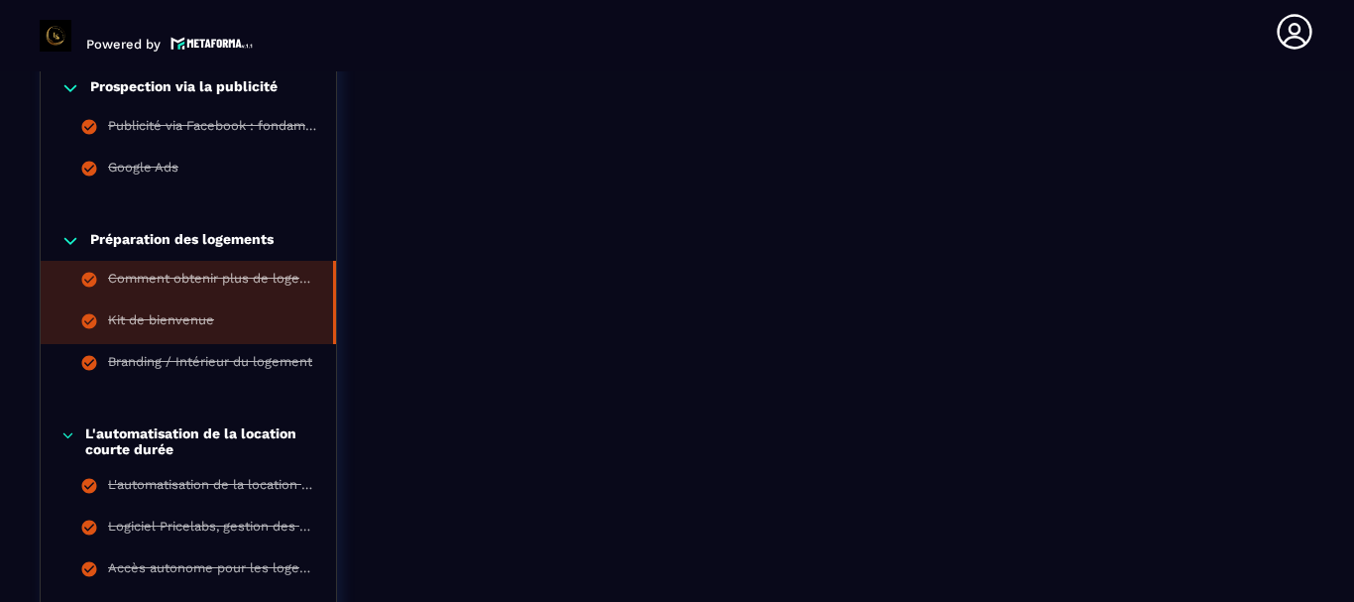
click at [198, 321] on div "Kit de bienvenue" at bounding box center [161, 323] width 106 height 22
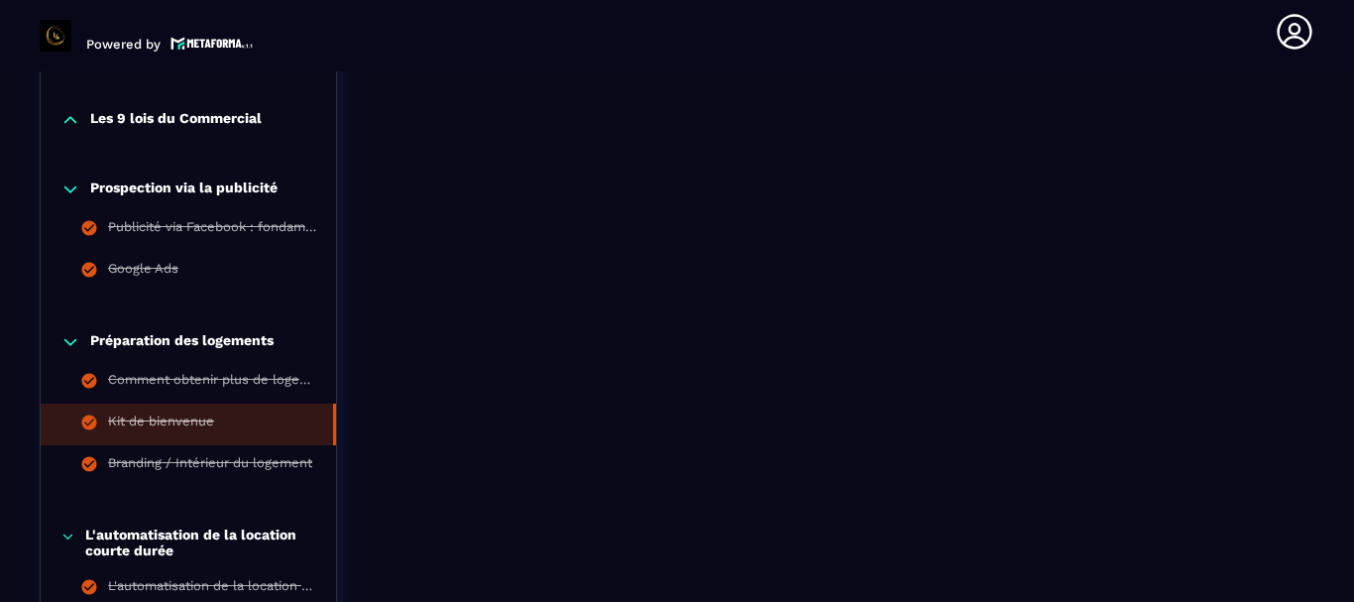
scroll to position [2088, 0]
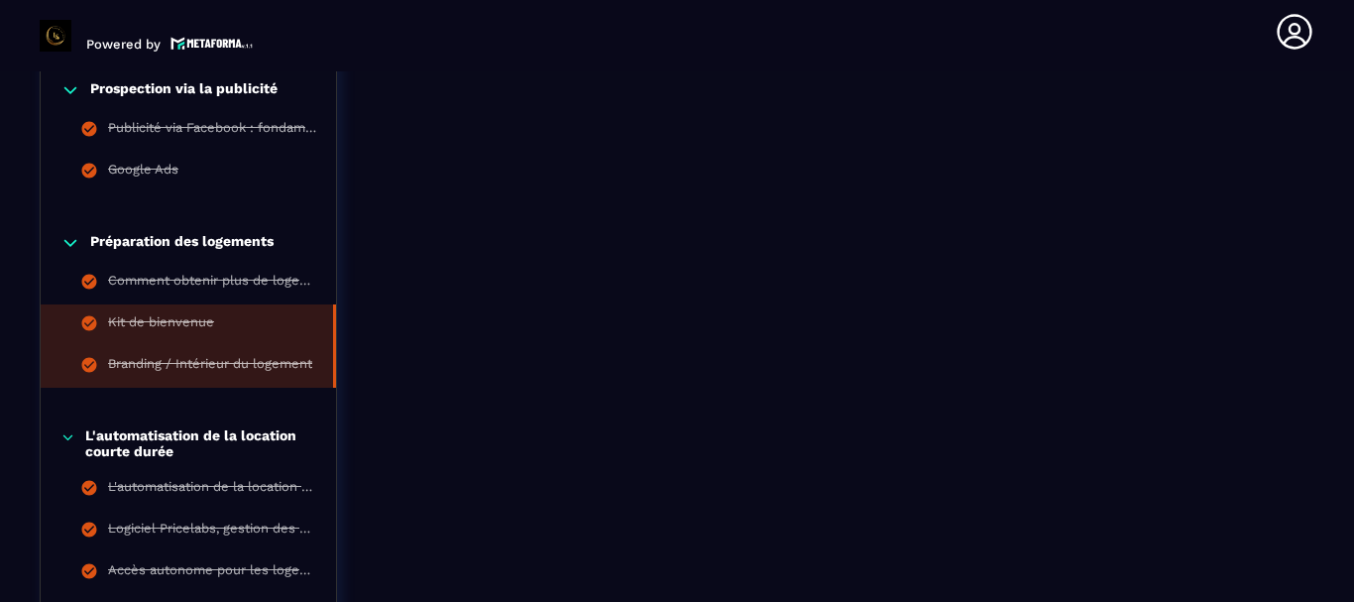
click at [241, 357] on div "Branding / Intérieur du logement" at bounding box center [210, 367] width 204 height 22
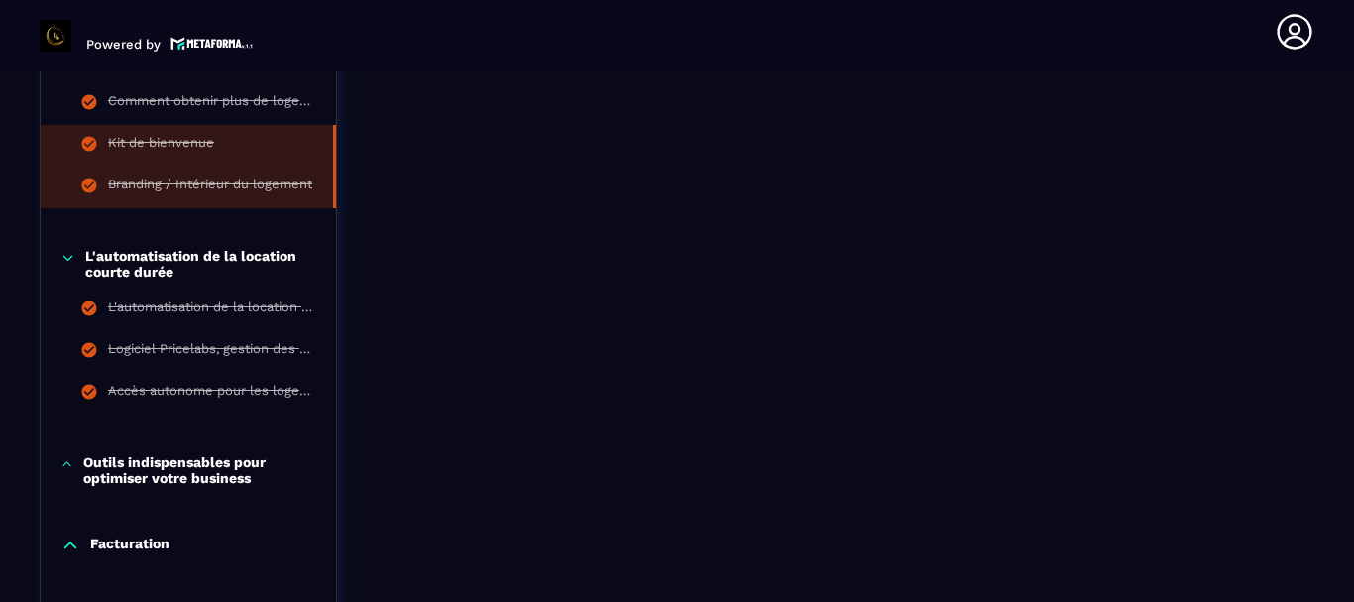
scroll to position [2321, 0]
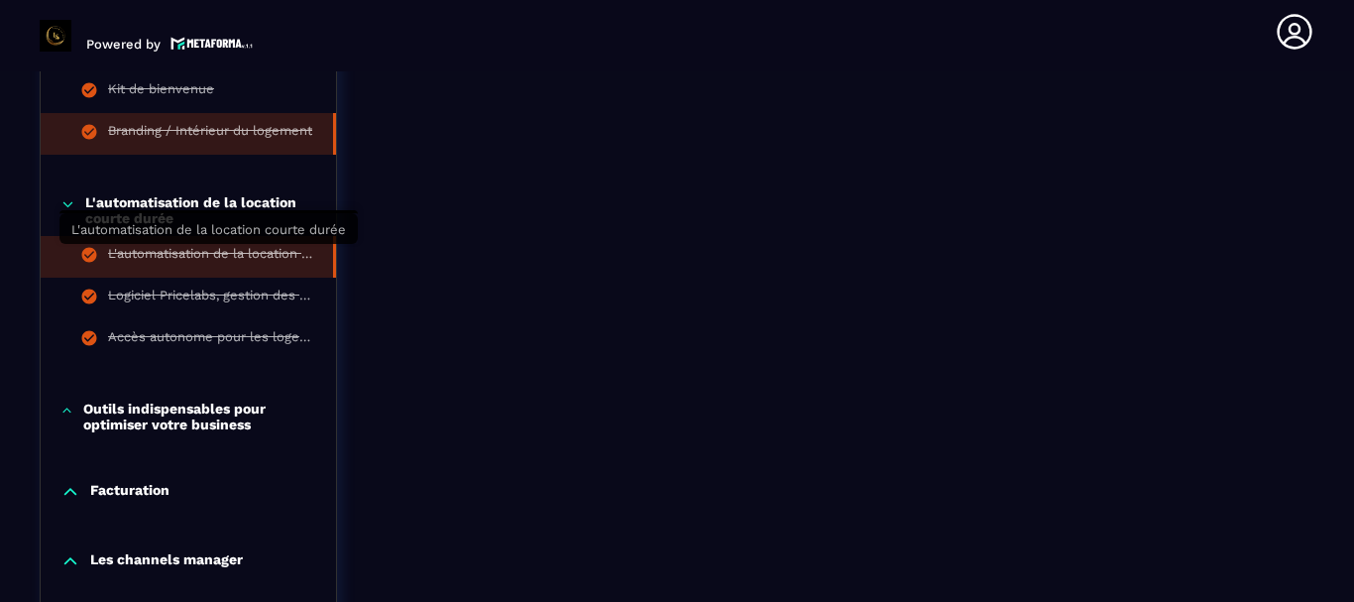
click at [216, 249] on div "L'automatisation de la location courte durée" at bounding box center [210, 257] width 205 height 22
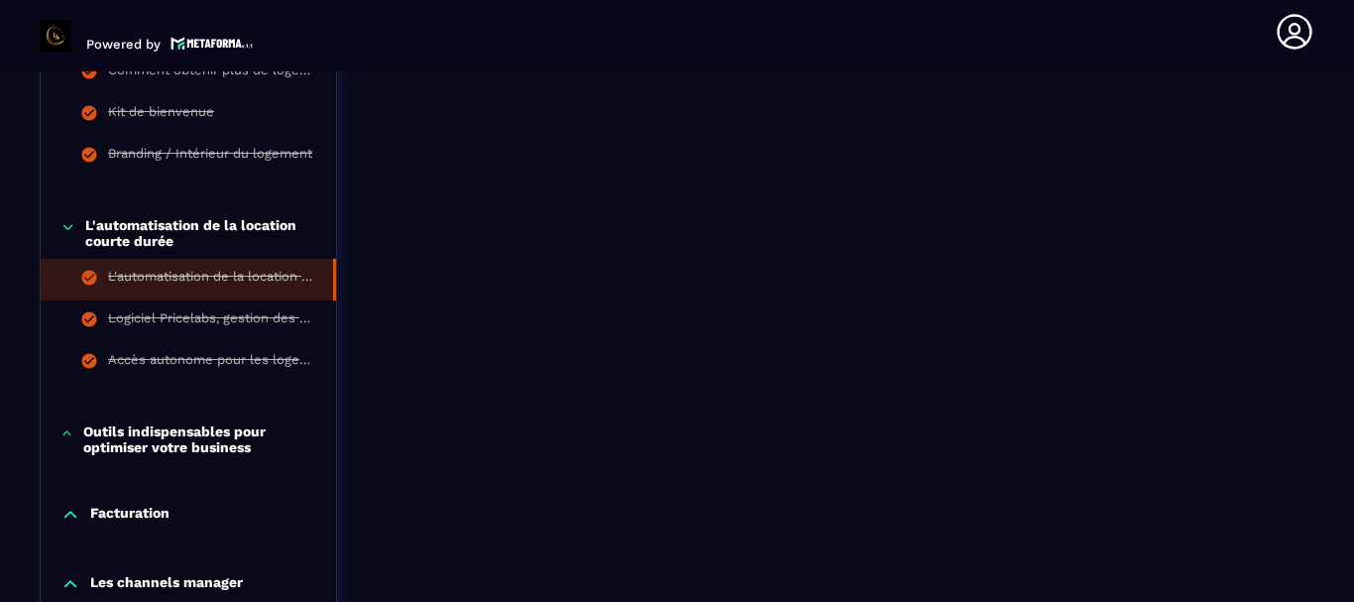
scroll to position [2397, 0]
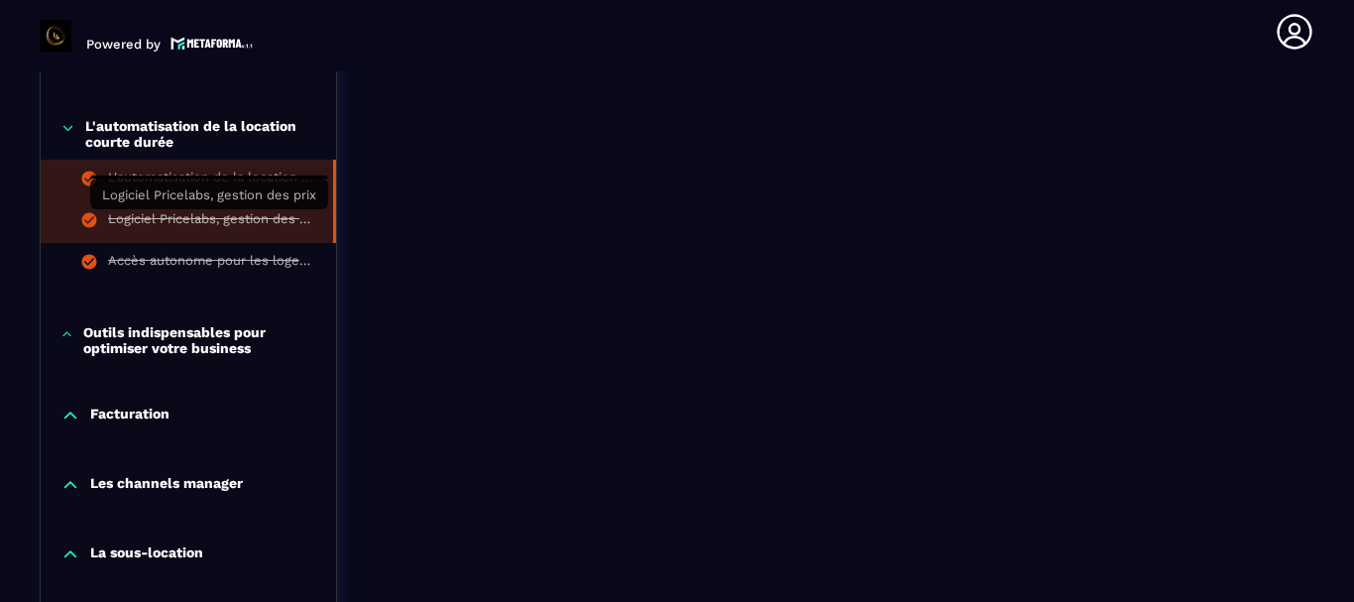
click at [220, 230] on div "Logiciel Pricelabs, gestion des prix" at bounding box center [210, 222] width 205 height 22
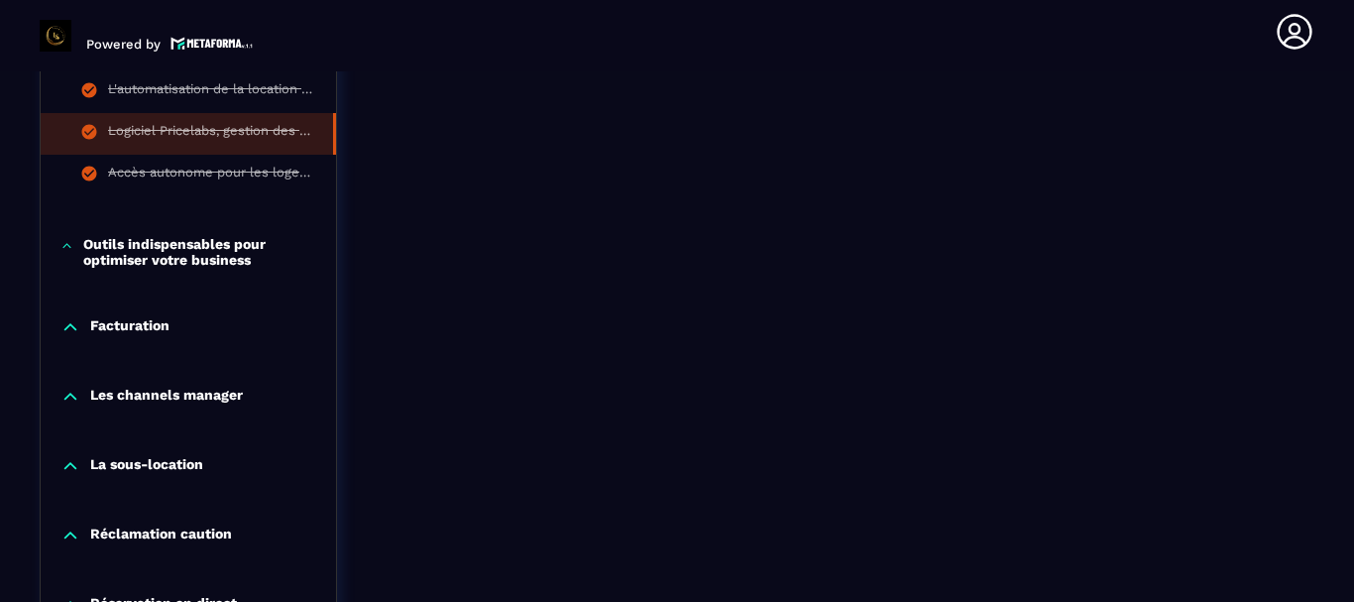
scroll to position [2486, 0]
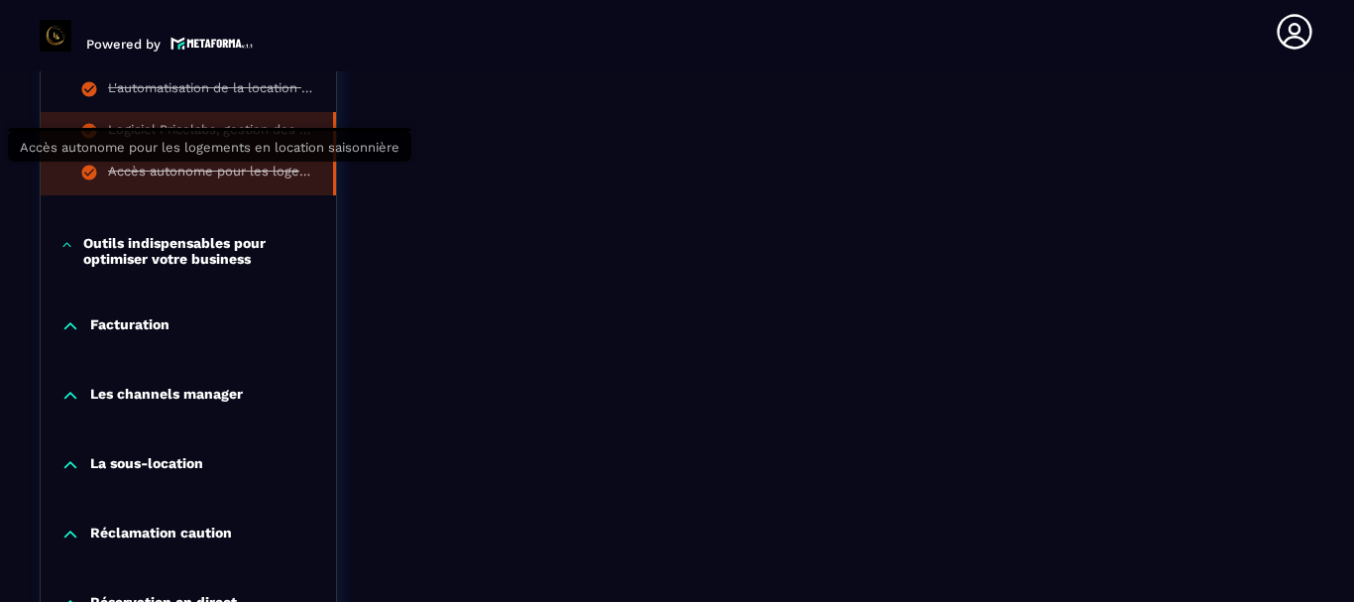
click at [195, 173] on div "Accès autonome pour les logements en location saisonnière" at bounding box center [210, 175] width 205 height 22
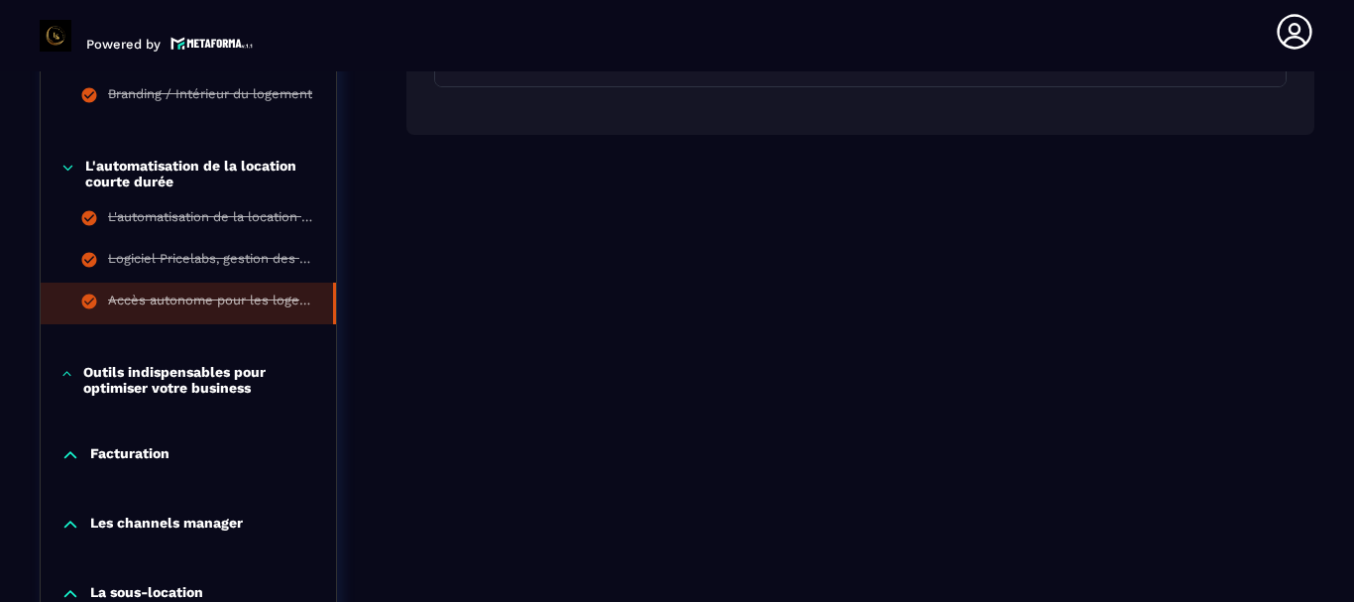
scroll to position [2358, 0]
